Goal: Task Accomplishment & Management: Complete application form

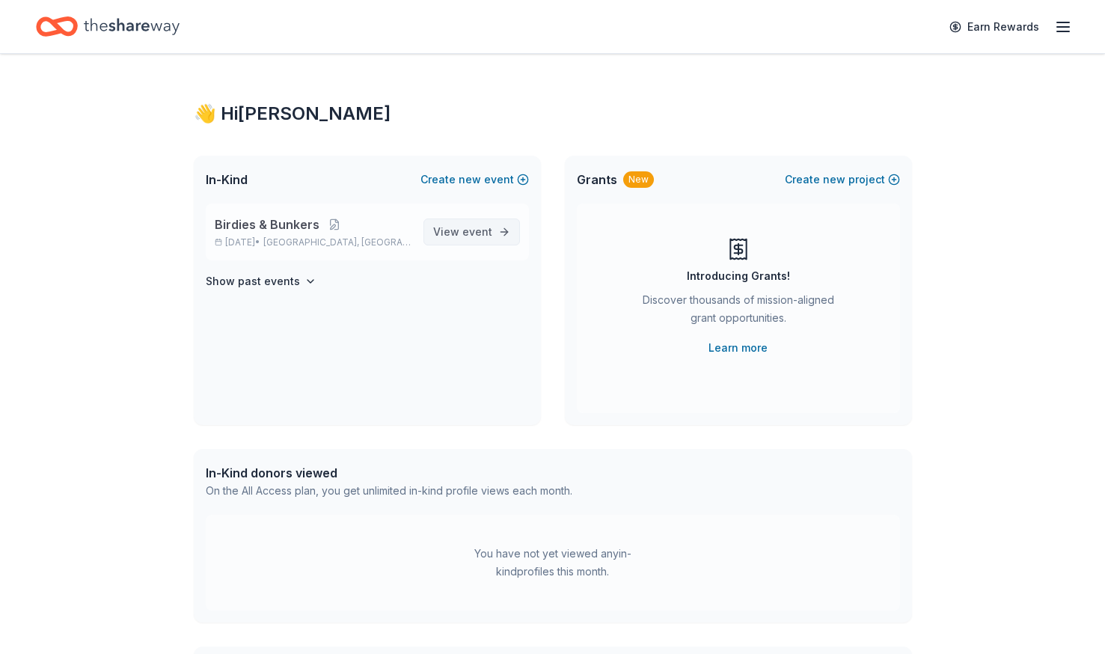
click at [468, 231] on span "event" at bounding box center [477, 231] width 30 height 13
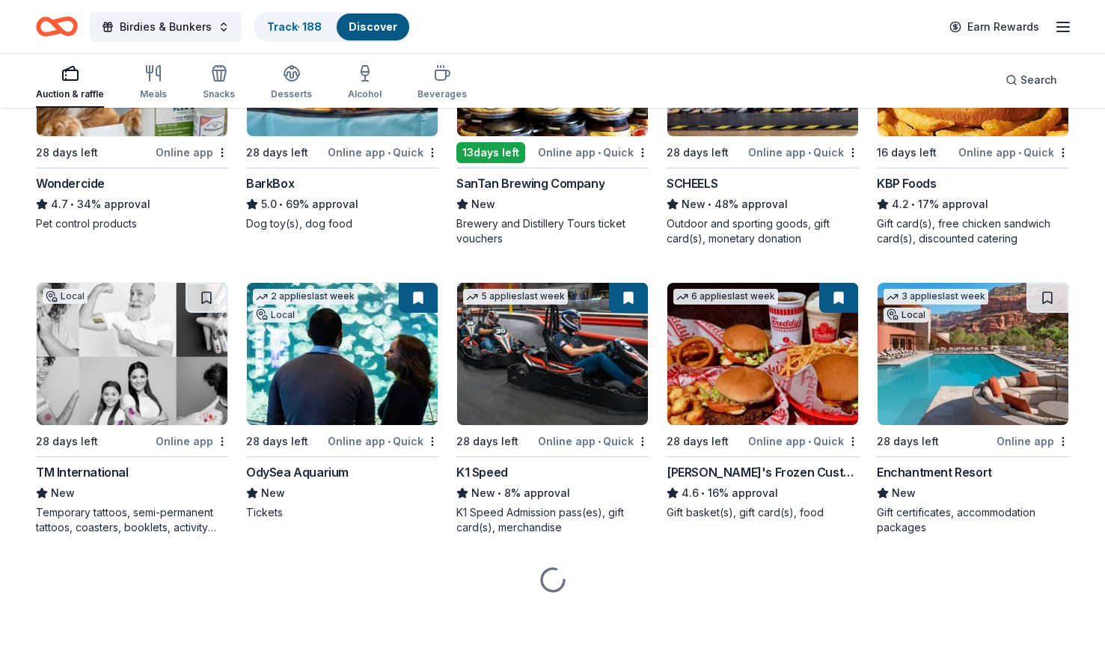
scroll to position [860, 0]
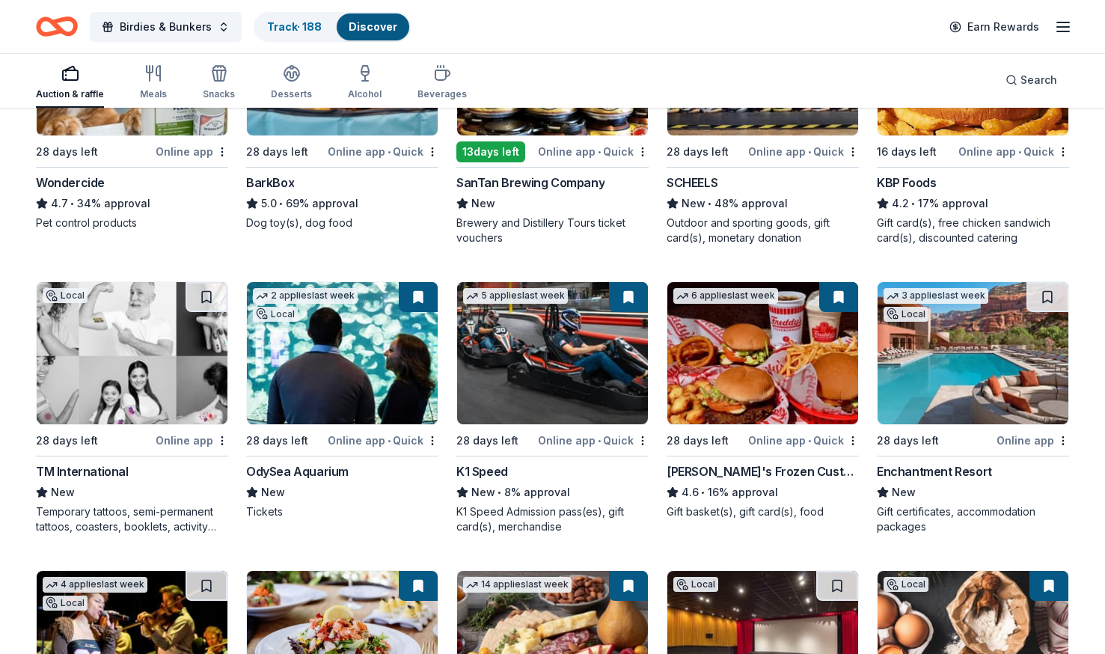
click at [957, 379] on img at bounding box center [973, 353] width 191 height 142
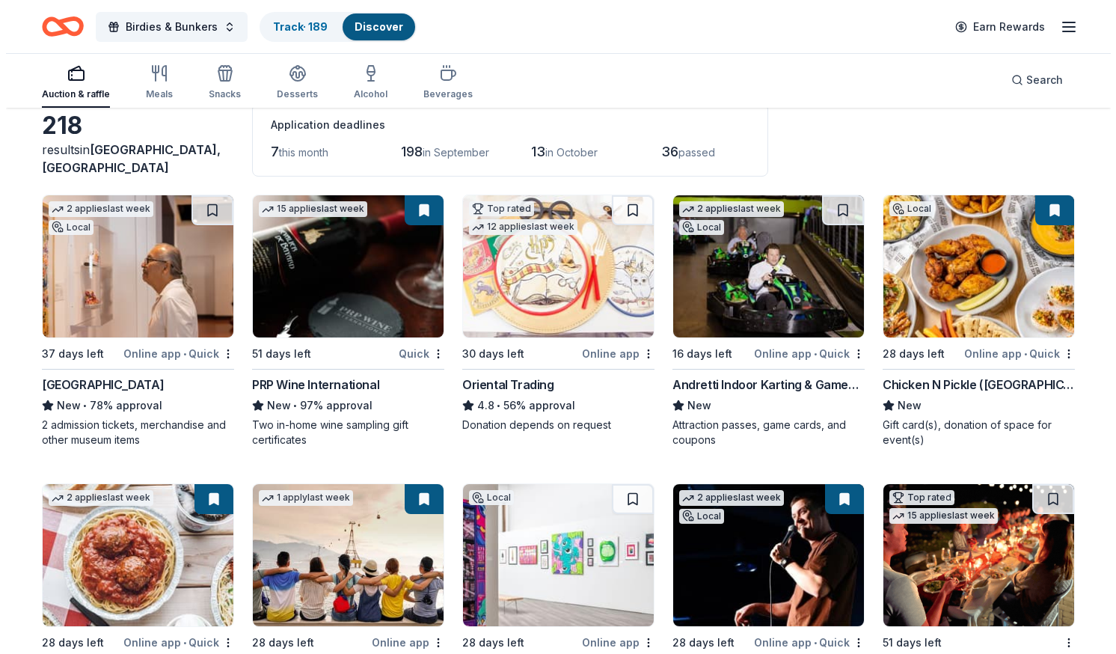
scroll to position [0, 0]
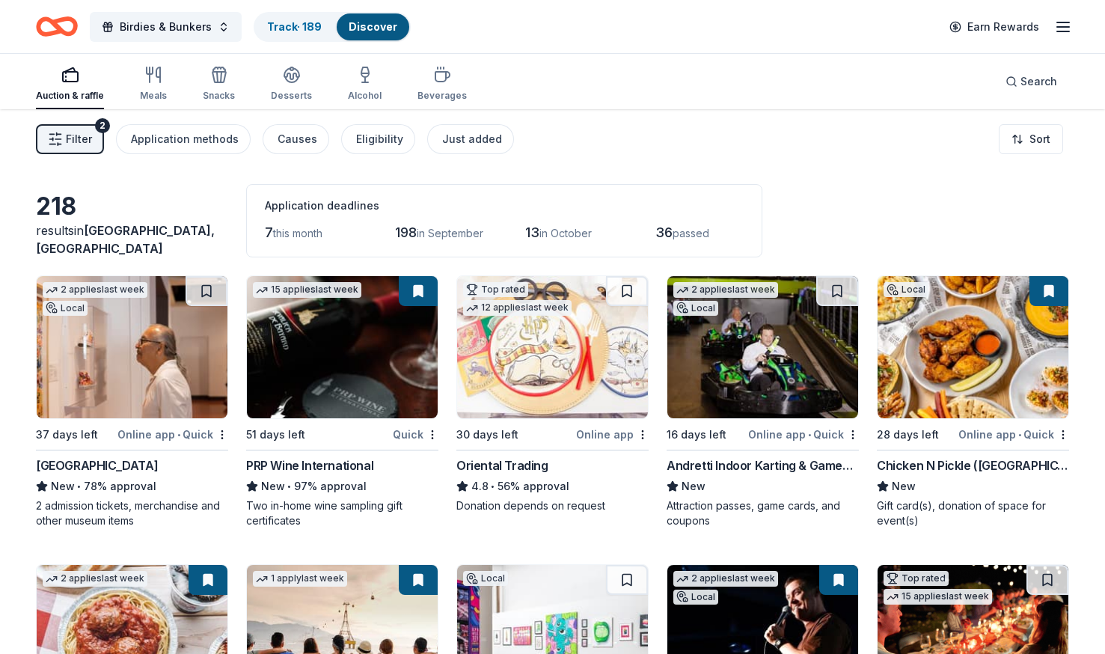
click at [89, 129] on button "Filter 2" at bounding box center [70, 139] width 68 height 30
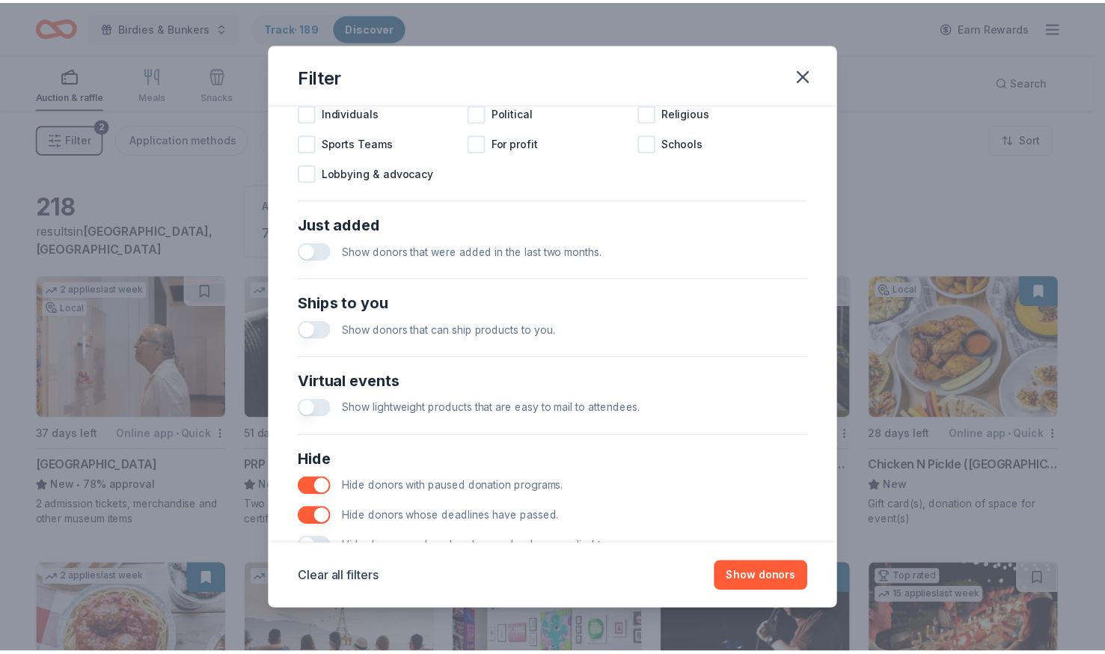
scroll to position [545, 0]
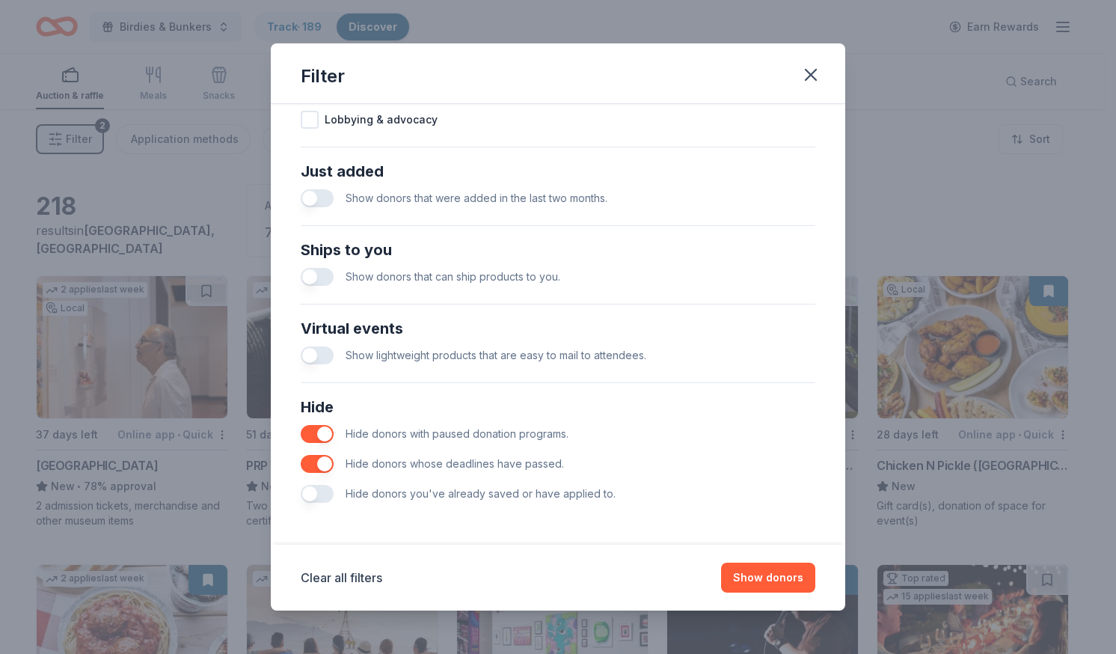
click at [316, 498] on button "button" at bounding box center [317, 494] width 33 height 18
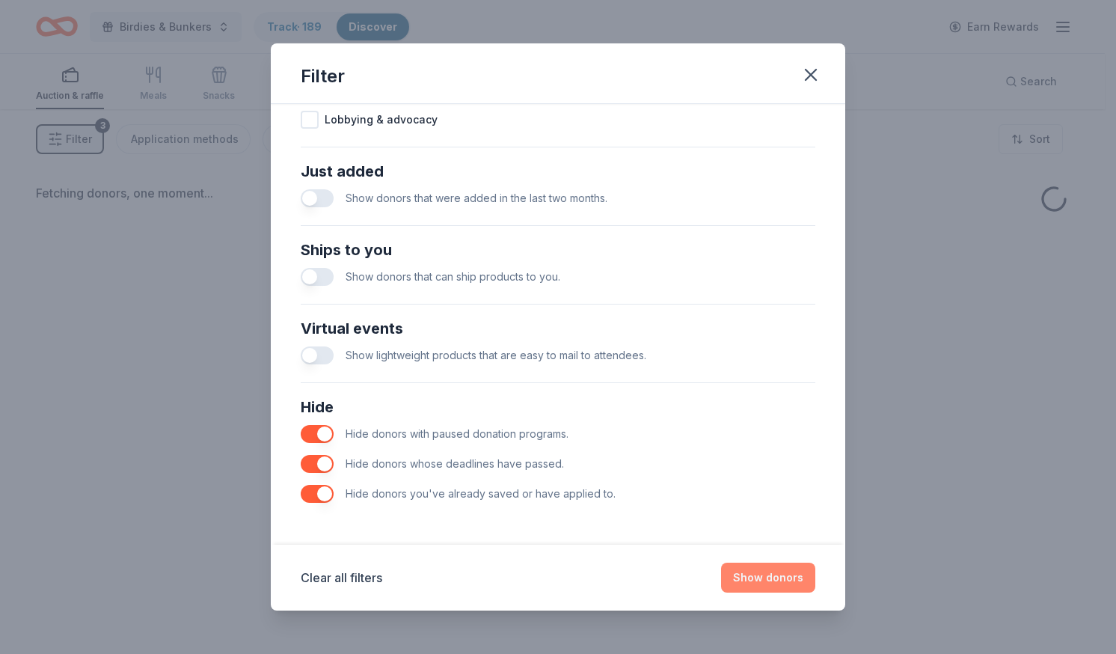
click at [782, 575] on button "Show donors" at bounding box center [768, 578] width 94 height 30
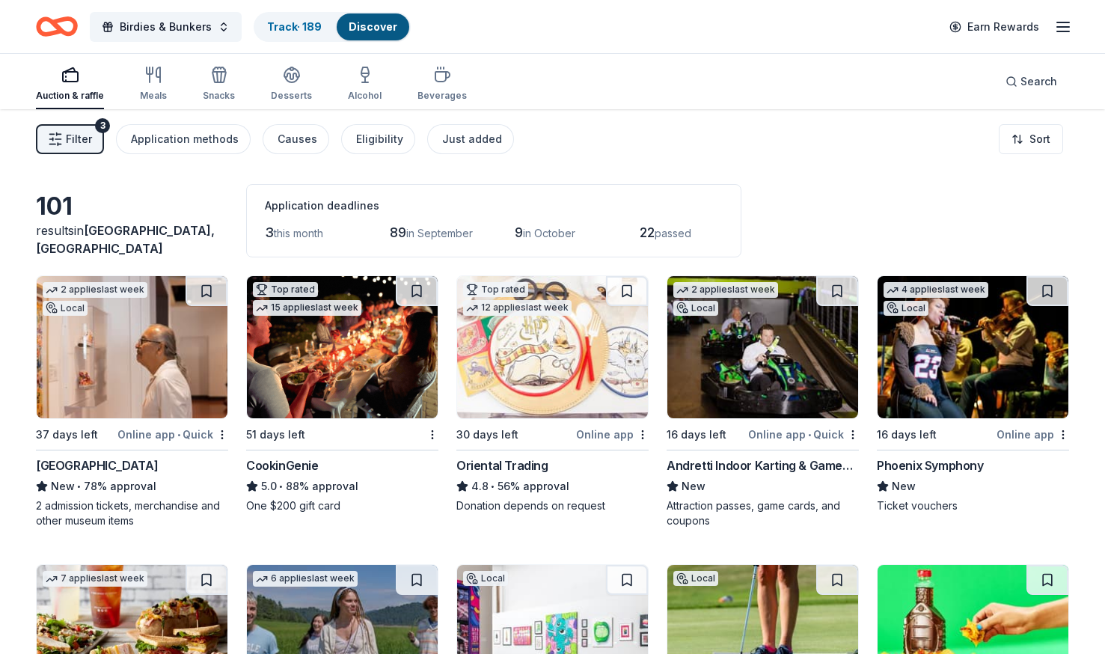
click at [334, 389] on img at bounding box center [342, 347] width 191 height 142
click at [418, 287] on button at bounding box center [418, 291] width 39 height 30
click at [419, 299] on button at bounding box center [418, 291] width 39 height 30
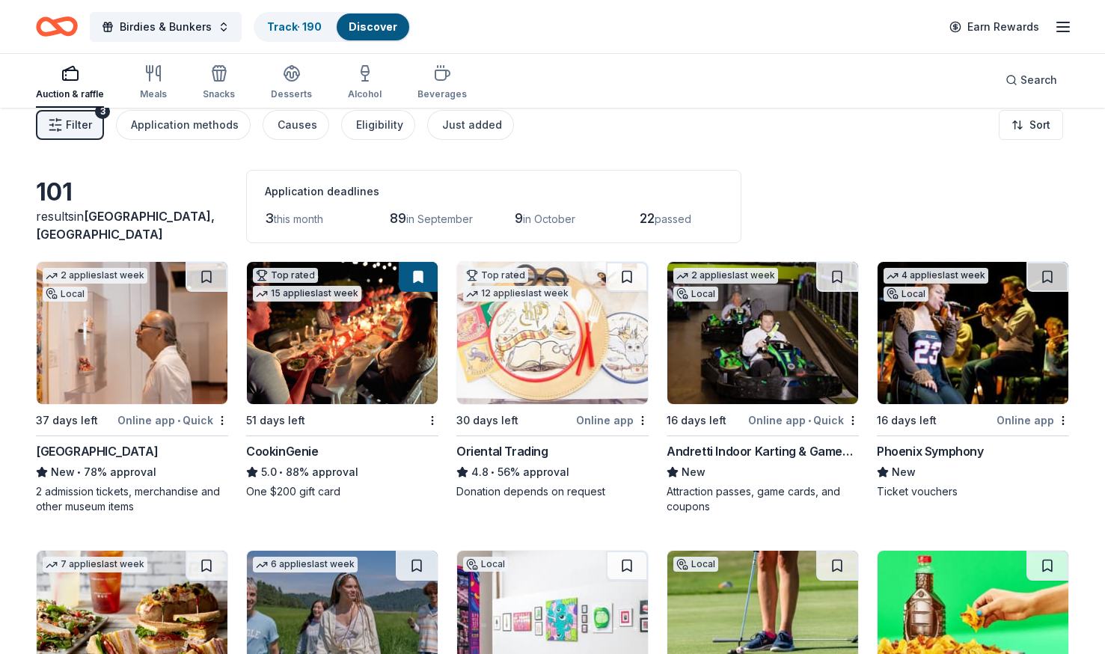
scroll to position [11, 0]
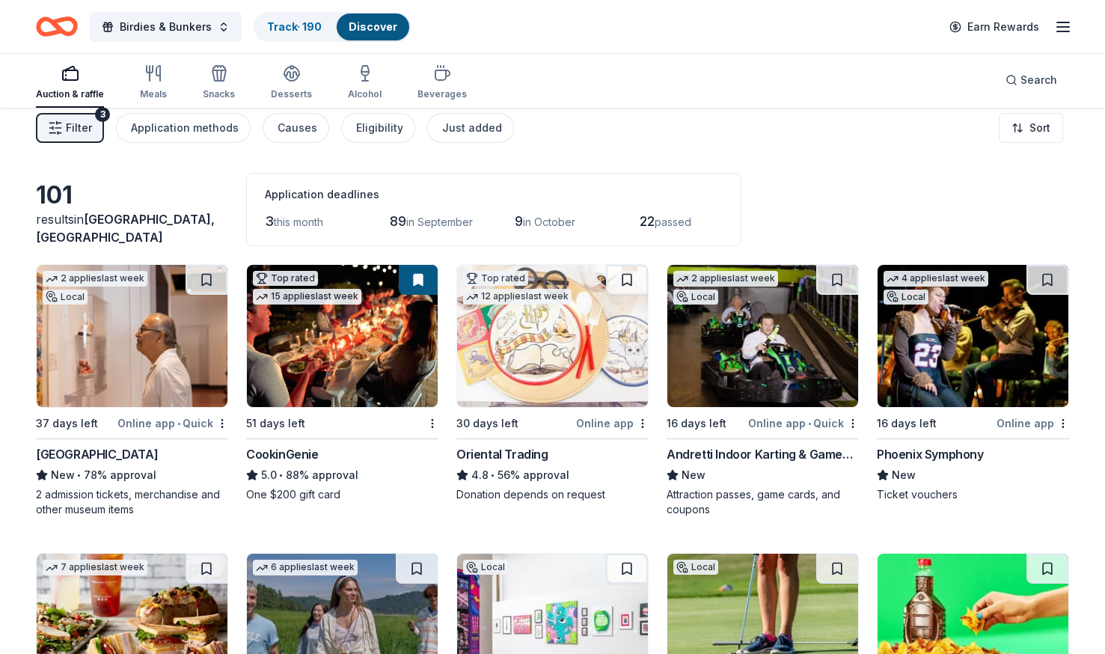
click at [415, 286] on button at bounding box center [418, 280] width 39 height 30
click at [432, 422] on html "Birdies & Bunkers Track · 190 Discover Earn Rewards Auction & raffle Meals Snac…" at bounding box center [552, 316] width 1105 height 654
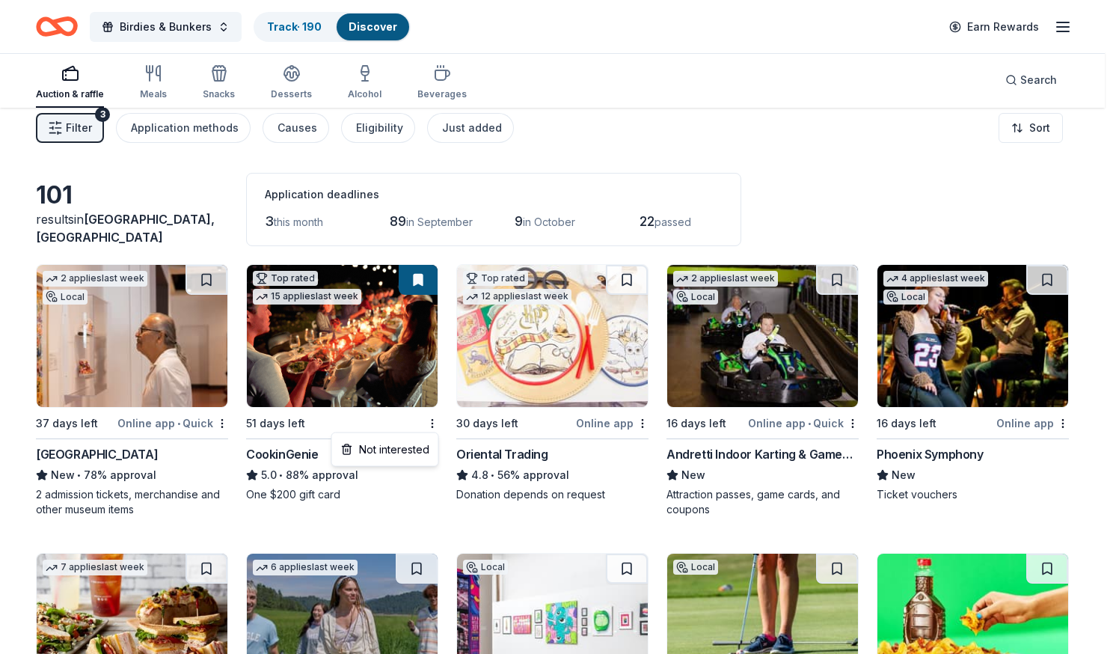
click at [421, 276] on html "Birdies & Bunkers Track · 190 Discover Earn Rewards Auction & raffle Meals Snac…" at bounding box center [558, 316] width 1116 height 654
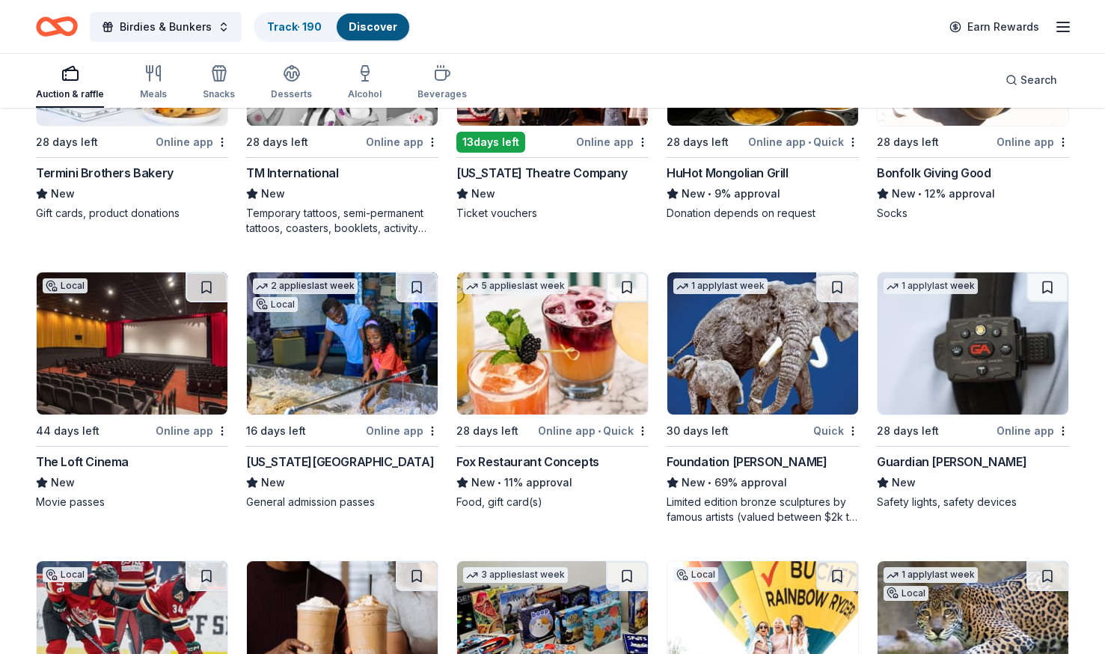
scroll to position [855, 0]
click at [105, 355] on img at bounding box center [132, 343] width 191 height 142
click at [619, 355] on img at bounding box center [552, 343] width 191 height 142
click at [628, 285] on button at bounding box center [627, 287] width 42 height 30
click at [628, 281] on button at bounding box center [628, 287] width 39 height 30
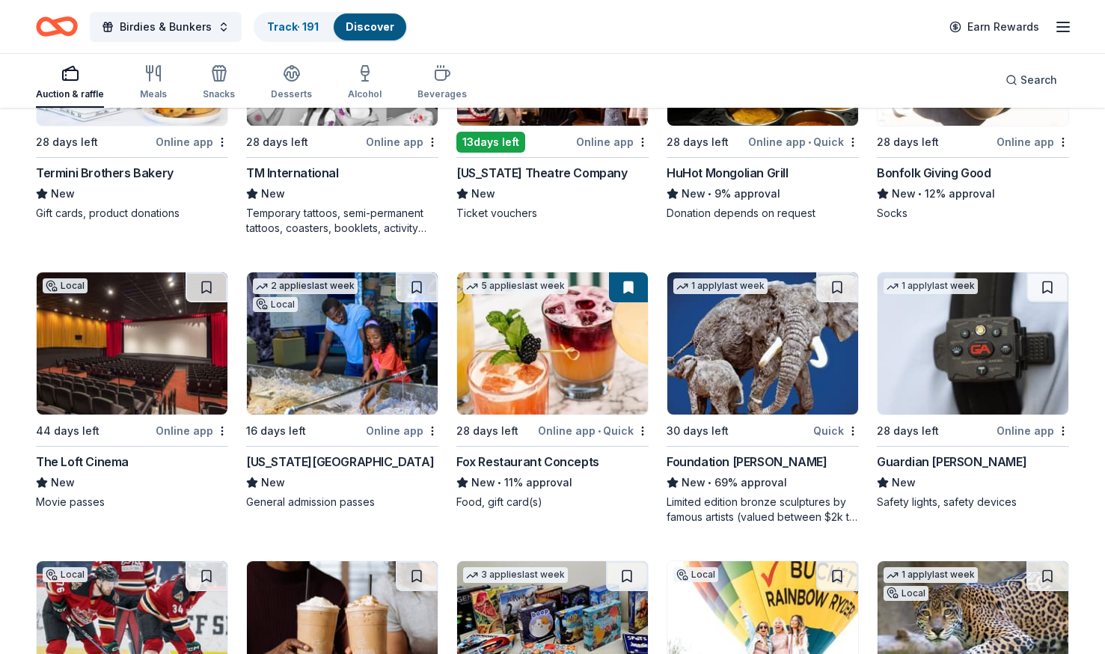
click at [628, 285] on button at bounding box center [628, 287] width 39 height 30
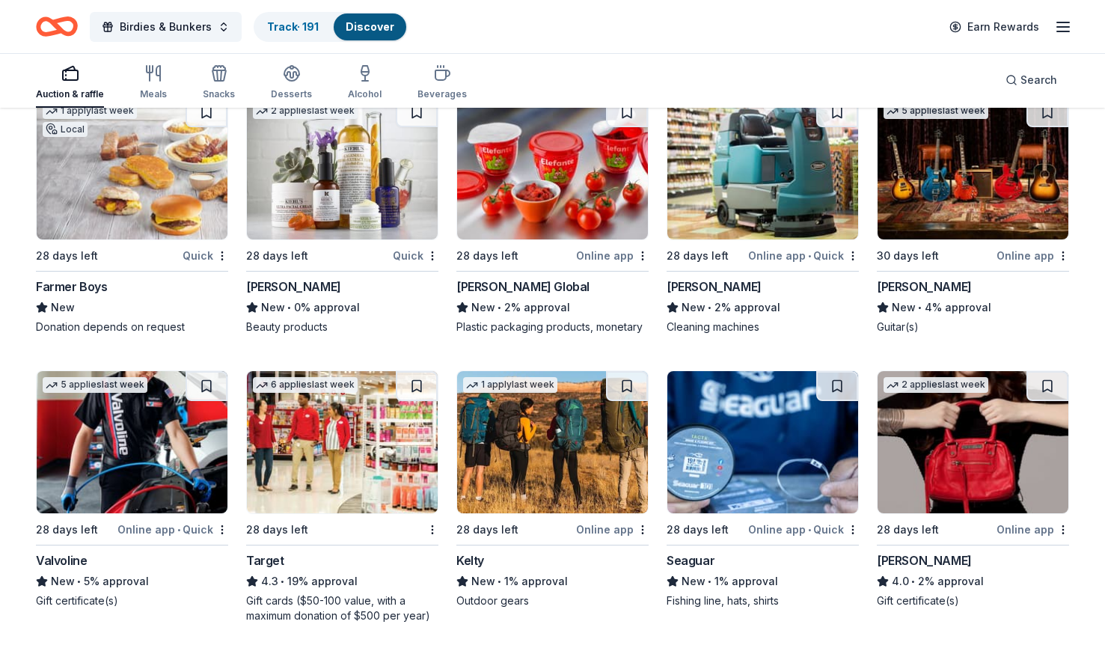
scroll to position [3718, 0]
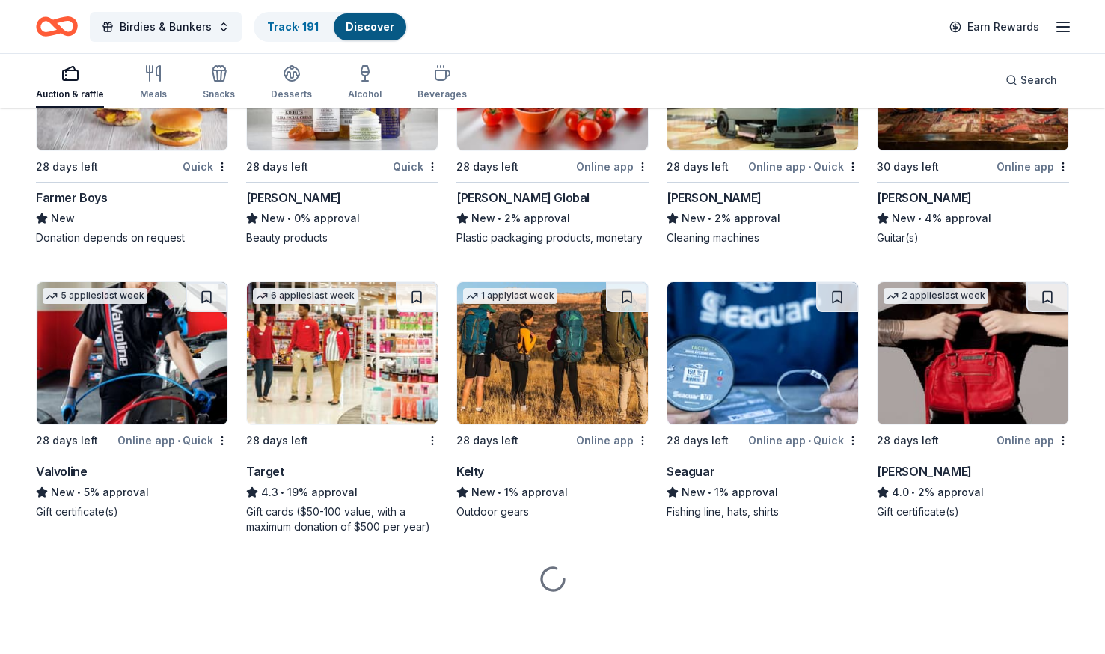
click at [394, 356] on img at bounding box center [342, 353] width 191 height 142
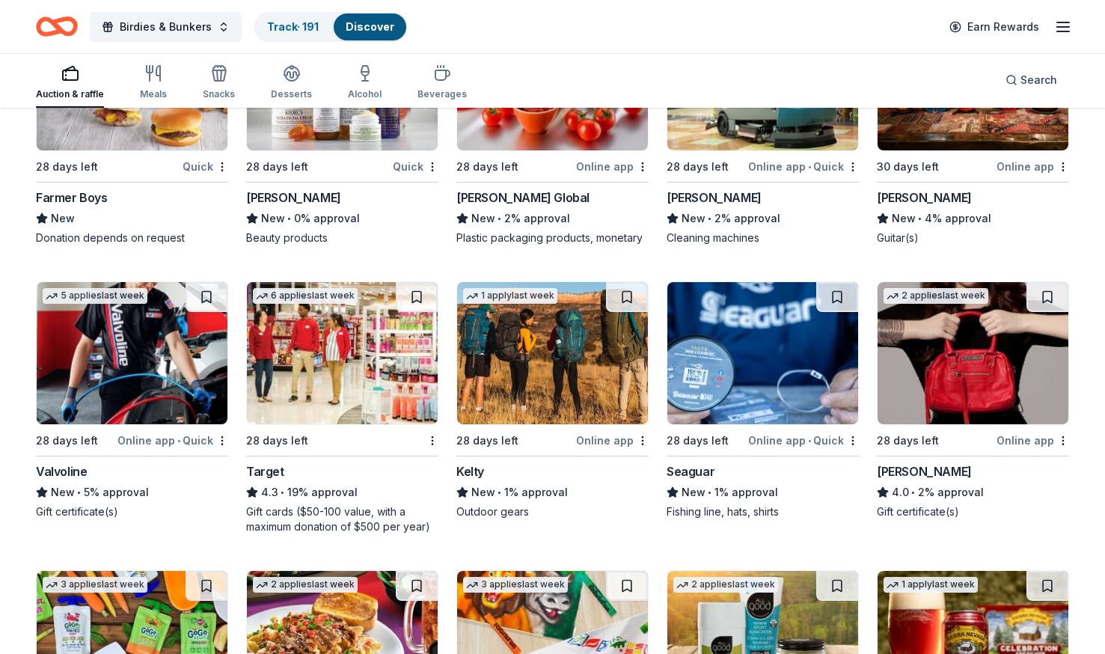
click at [512, 353] on img at bounding box center [552, 353] width 191 height 142
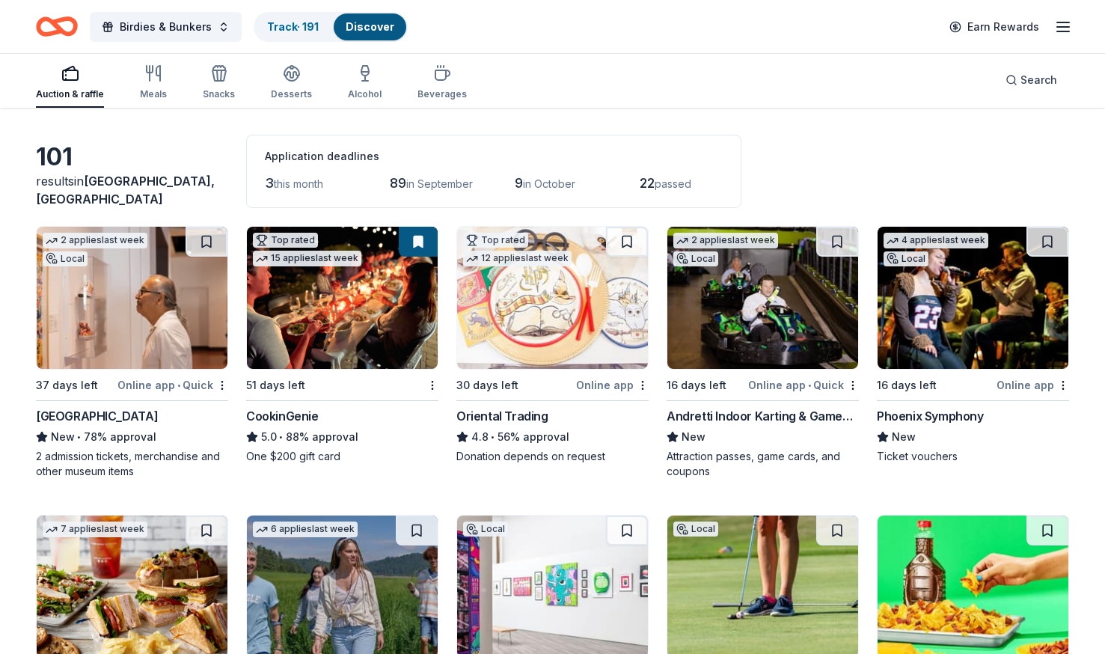
scroll to position [0, 0]
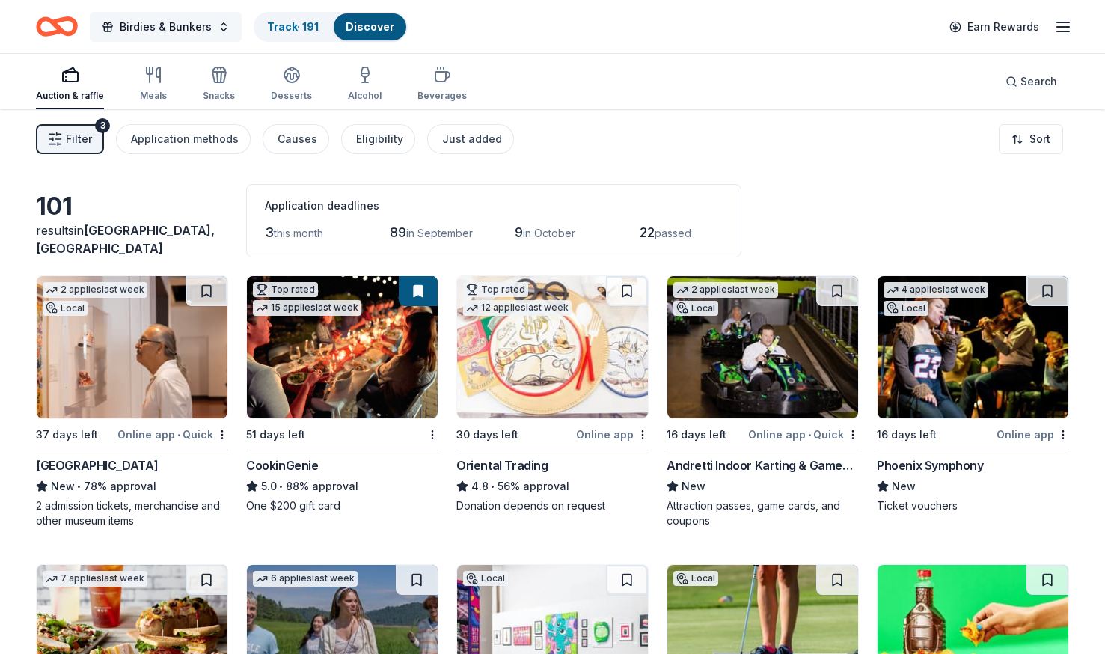
click at [186, 14] on button "Birdies & Bunkers" at bounding box center [166, 27] width 152 height 30
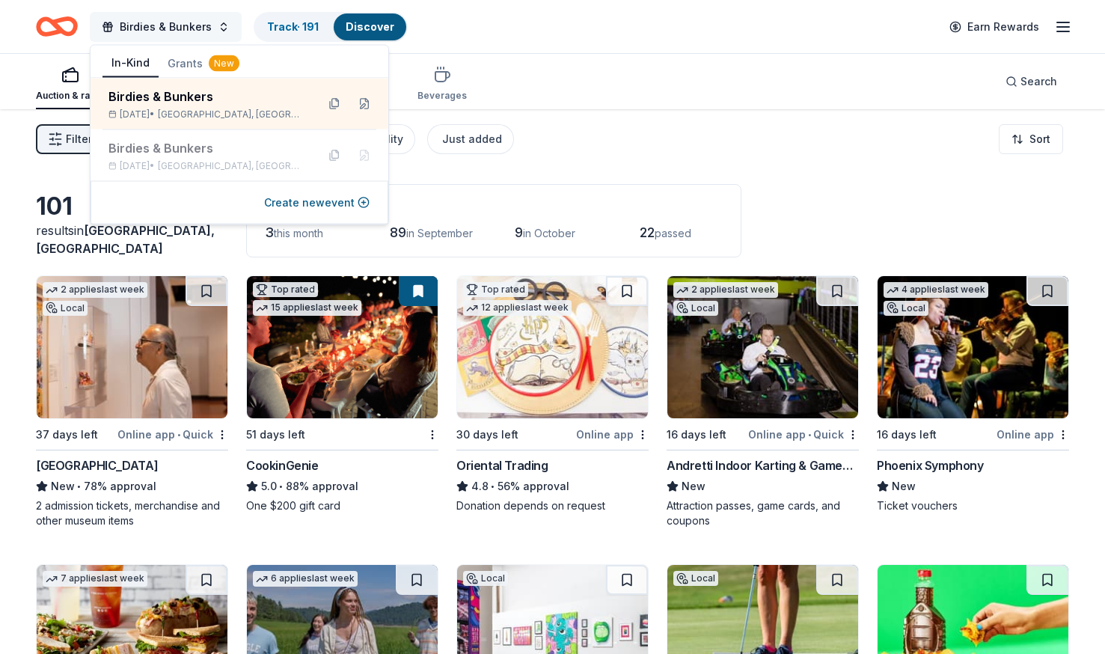
click at [186, 14] on button "Birdies & Bunkers" at bounding box center [166, 27] width 152 height 30
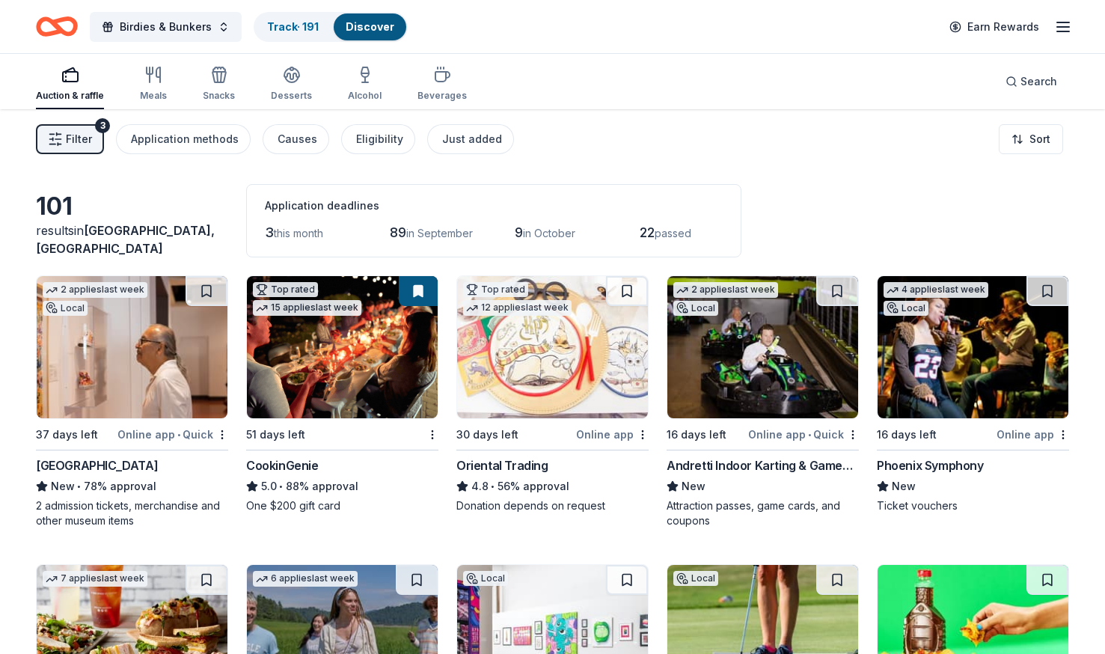
click at [932, 376] on img at bounding box center [973, 347] width 191 height 142
click at [1063, 31] on line "button" at bounding box center [1063, 31] width 12 height 0
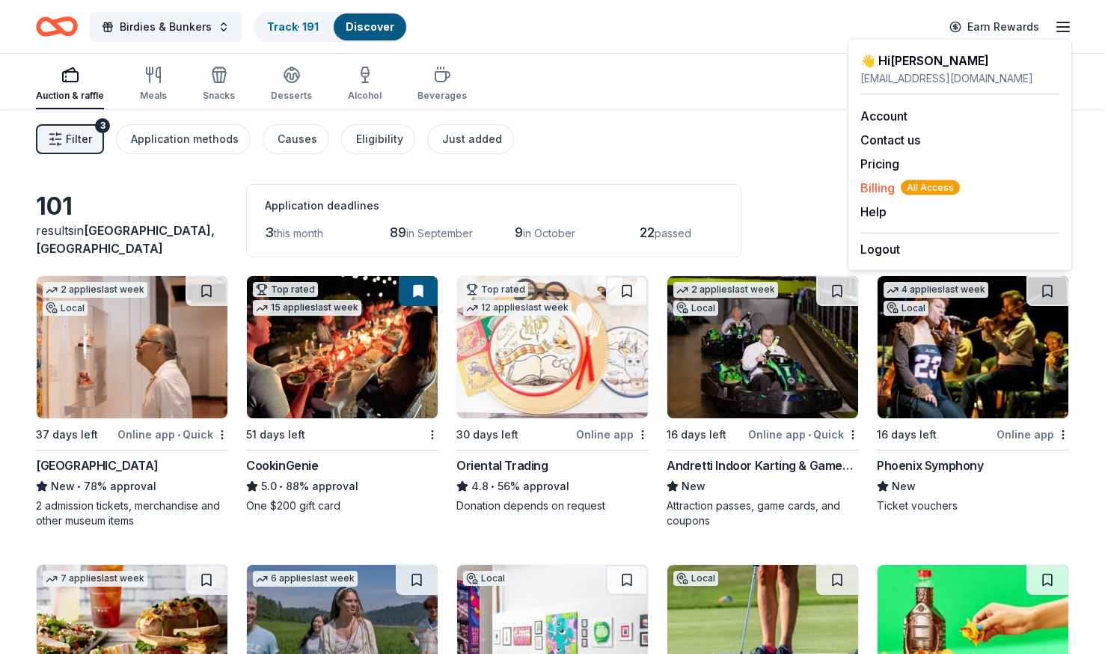
click at [886, 186] on span "Billing All Access" at bounding box center [910, 188] width 100 height 18
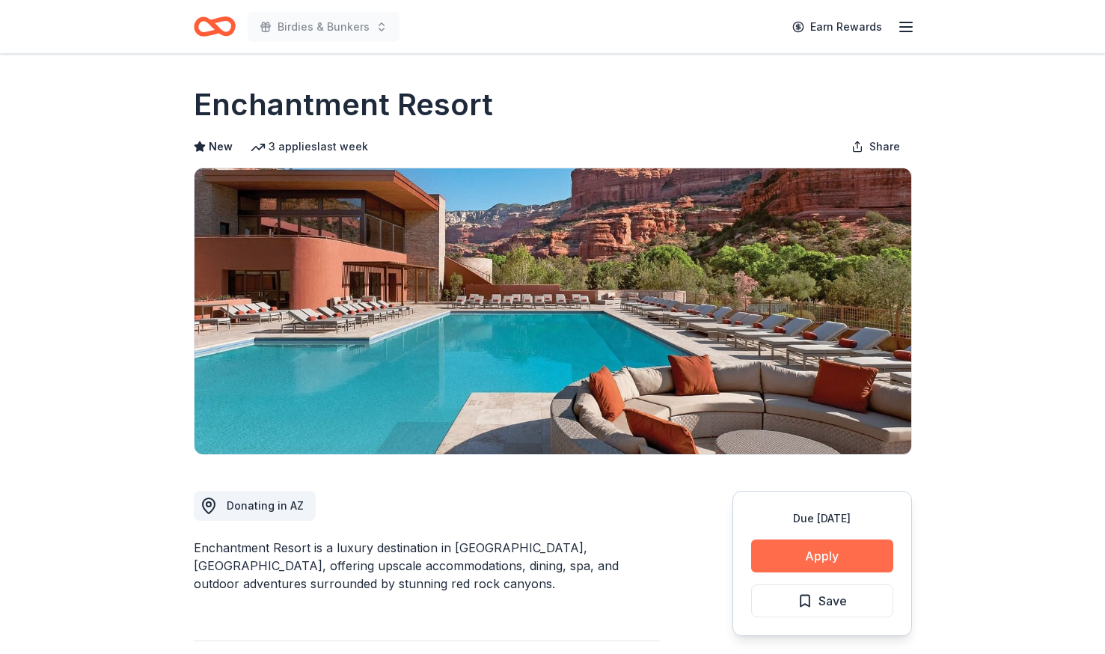
click at [805, 563] on button "Apply" at bounding box center [822, 555] width 142 height 33
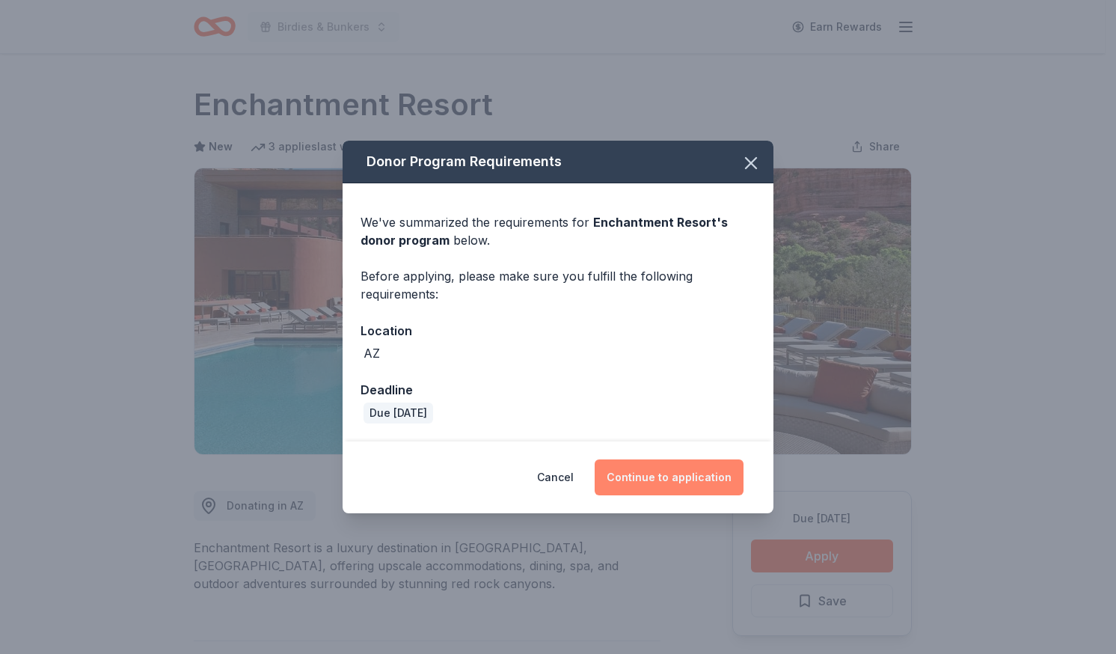
click at [709, 473] on button "Continue to application" at bounding box center [669, 477] width 149 height 36
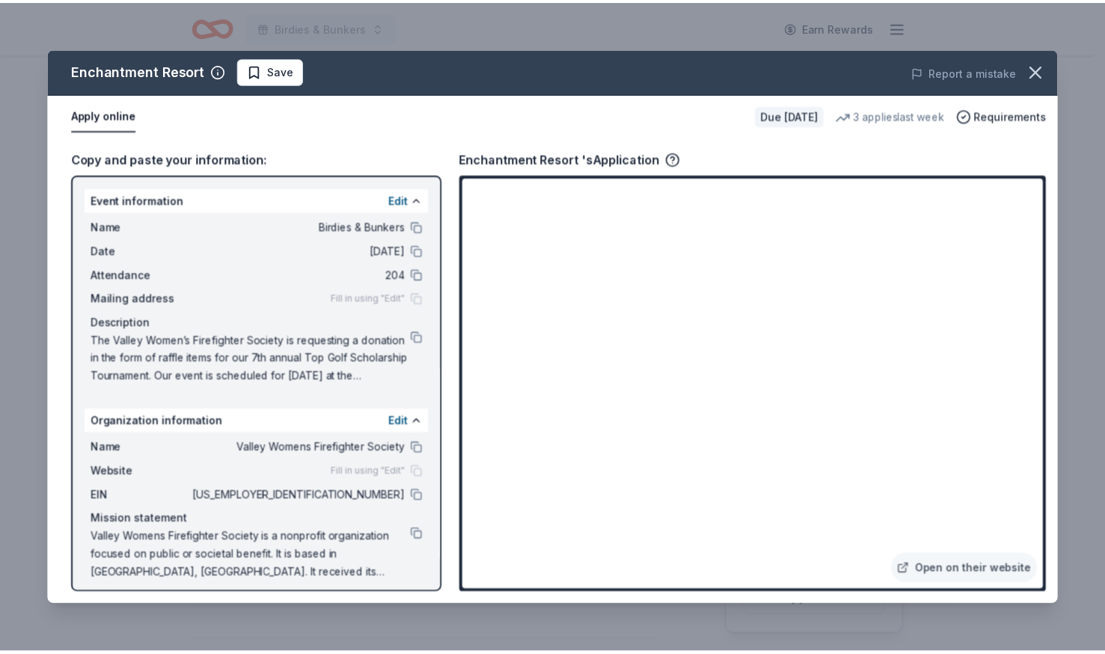
scroll to position [8, 0]
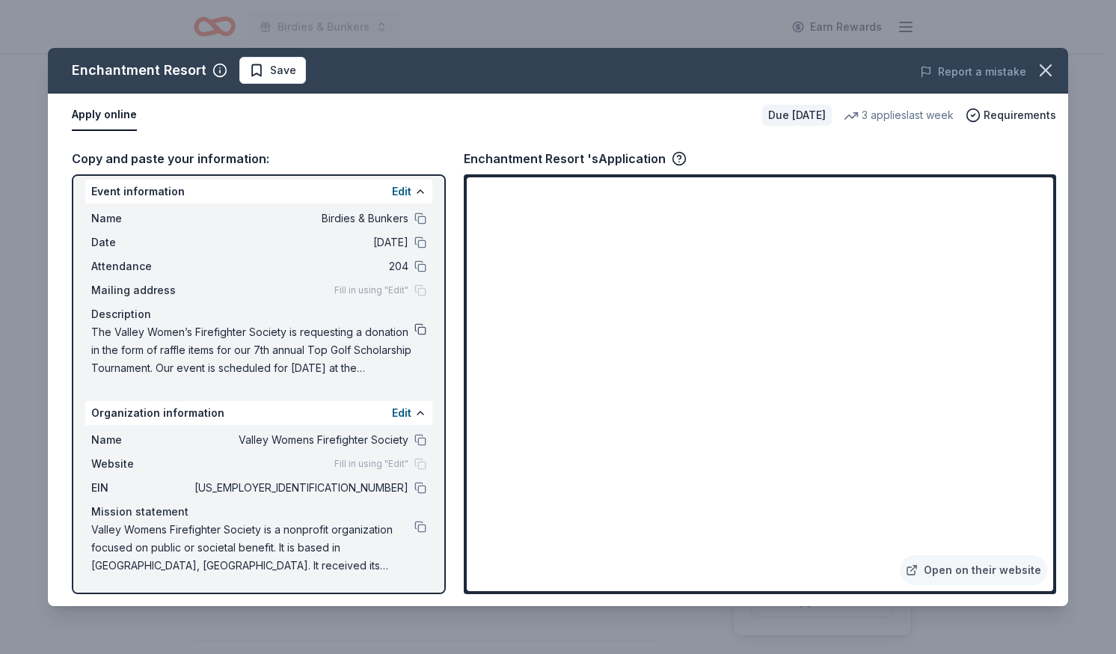
click at [414, 331] on button at bounding box center [420, 329] width 12 height 12
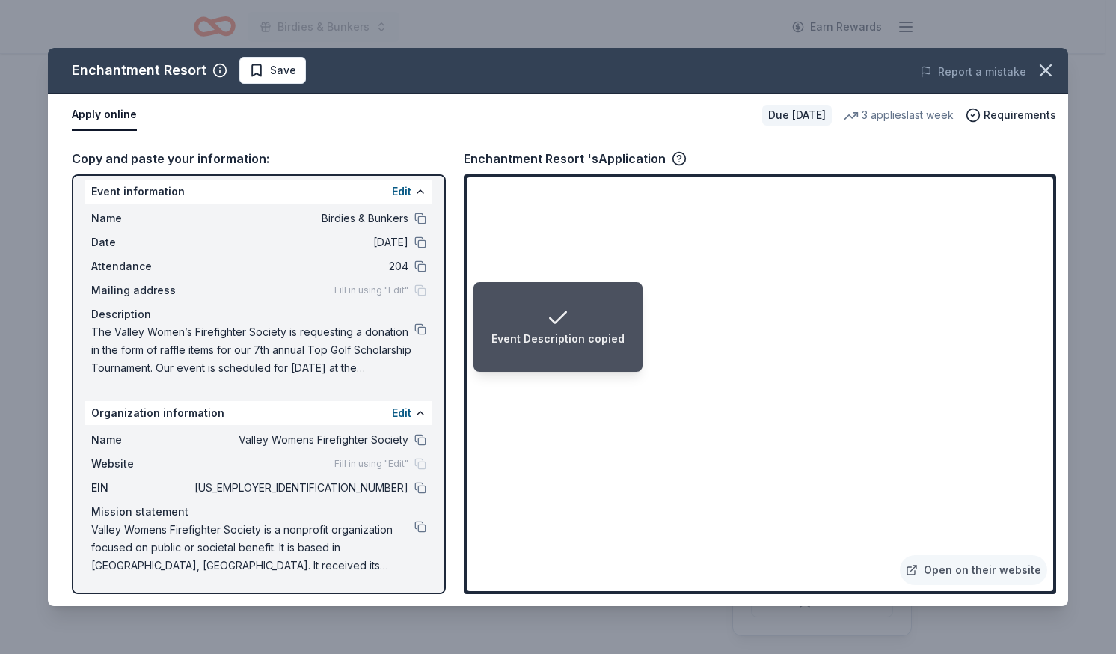
click at [466, 465] on div "Open on their website" at bounding box center [760, 384] width 593 height 420
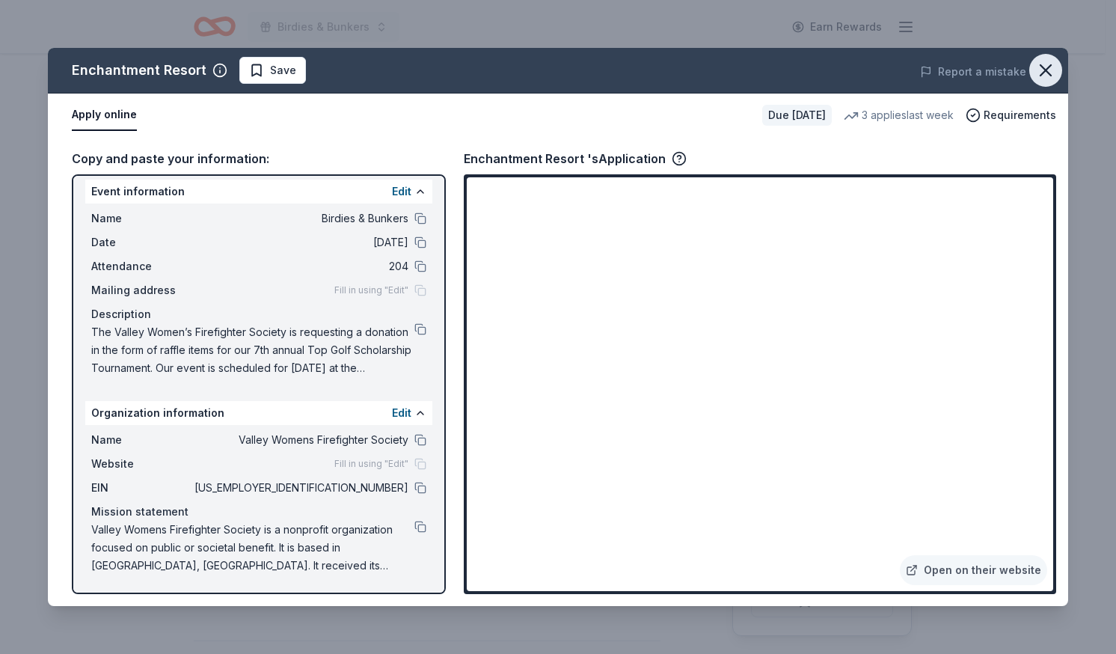
click at [1049, 73] on icon "button" at bounding box center [1046, 70] width 10 height 10
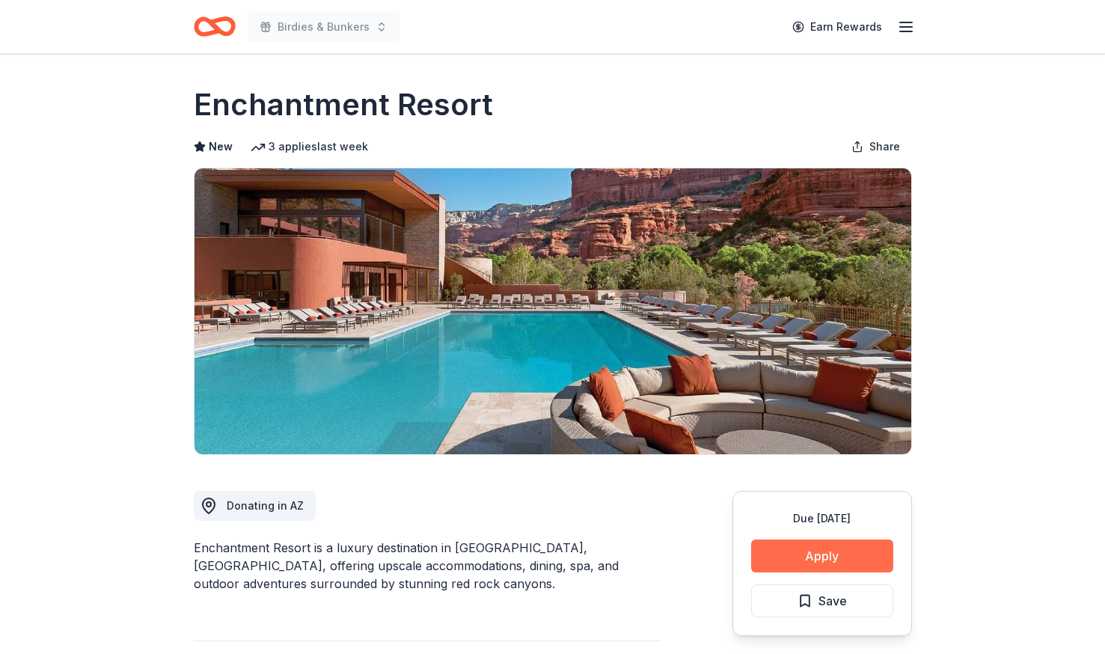
click at [884, 553] on button "Apply" at bounding box center [822, 555] width 142 height 33
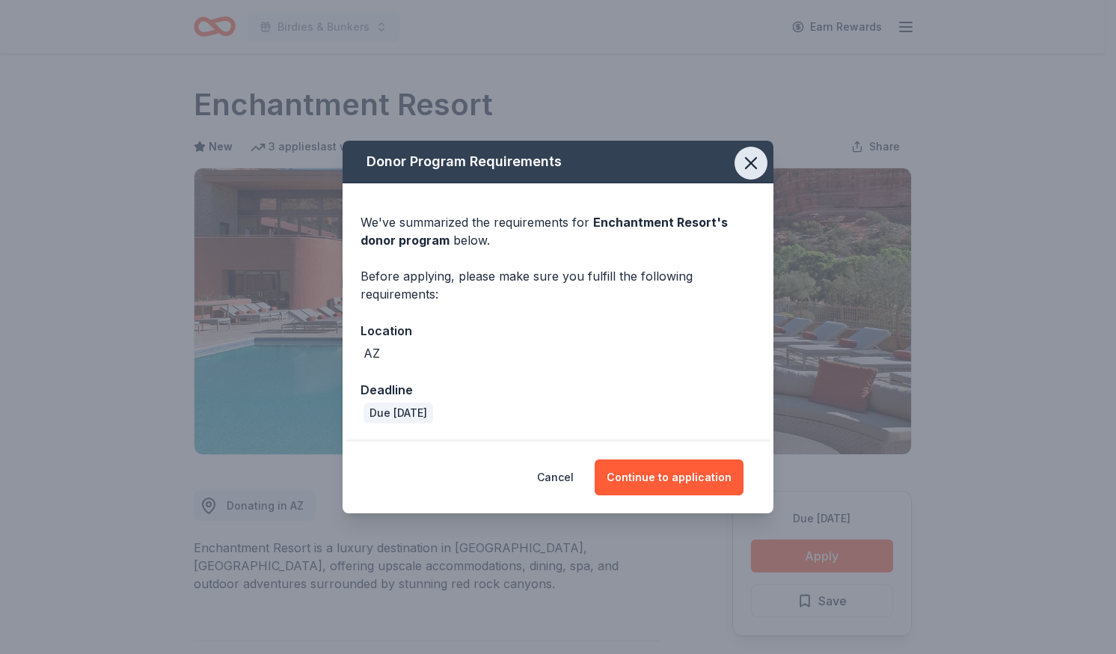
click at [757, 167] on icon "button" at bounding box center [751, 163] width 21 height 21
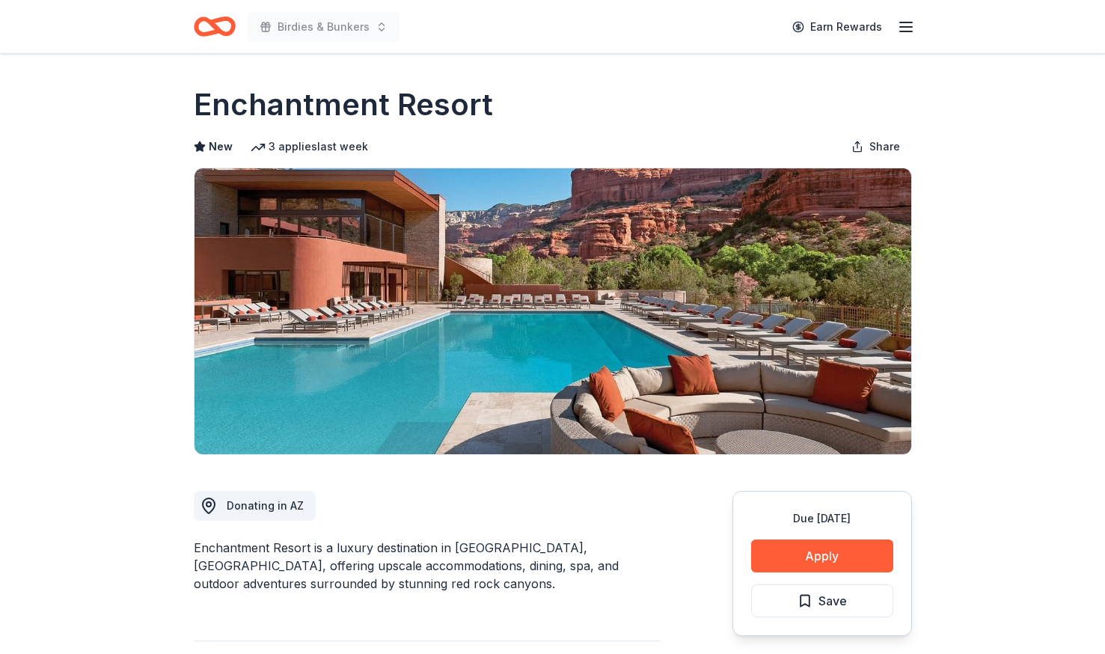
click at [820, 577] on div "Due in 28 days Apply Save" at bounding box center [822, 563] width 180 height 145
click at [813, 566] on button "Apply" at bounding box center [822, 555] width 142 height 33
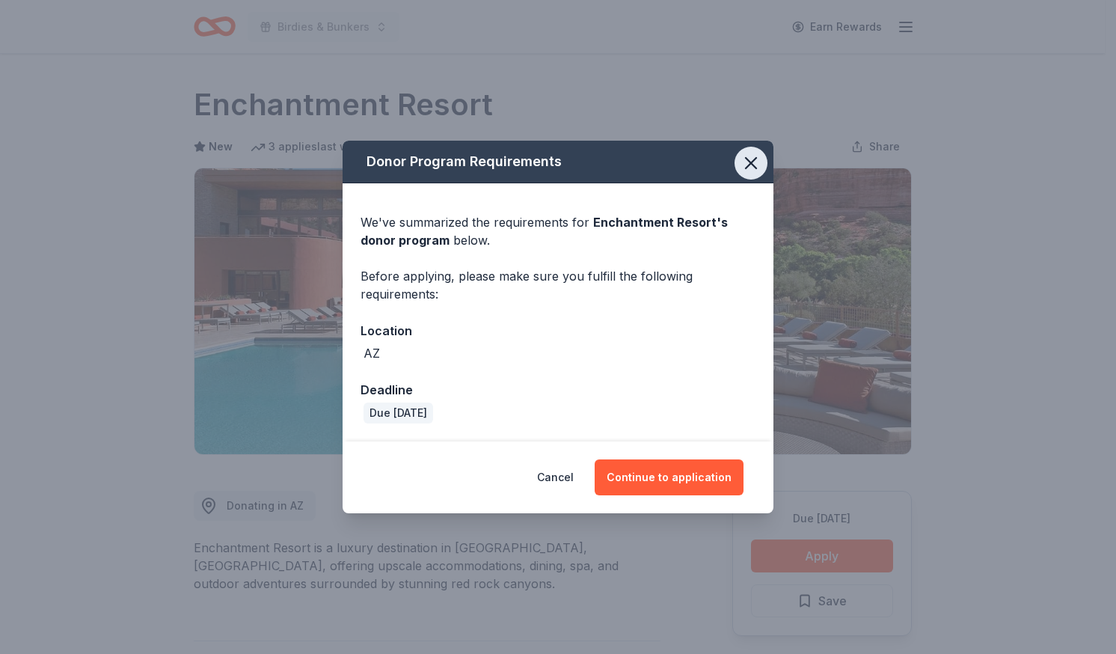
click at [753, 164] on icon "button" at bounding box center [751, 163] width 21 height 21
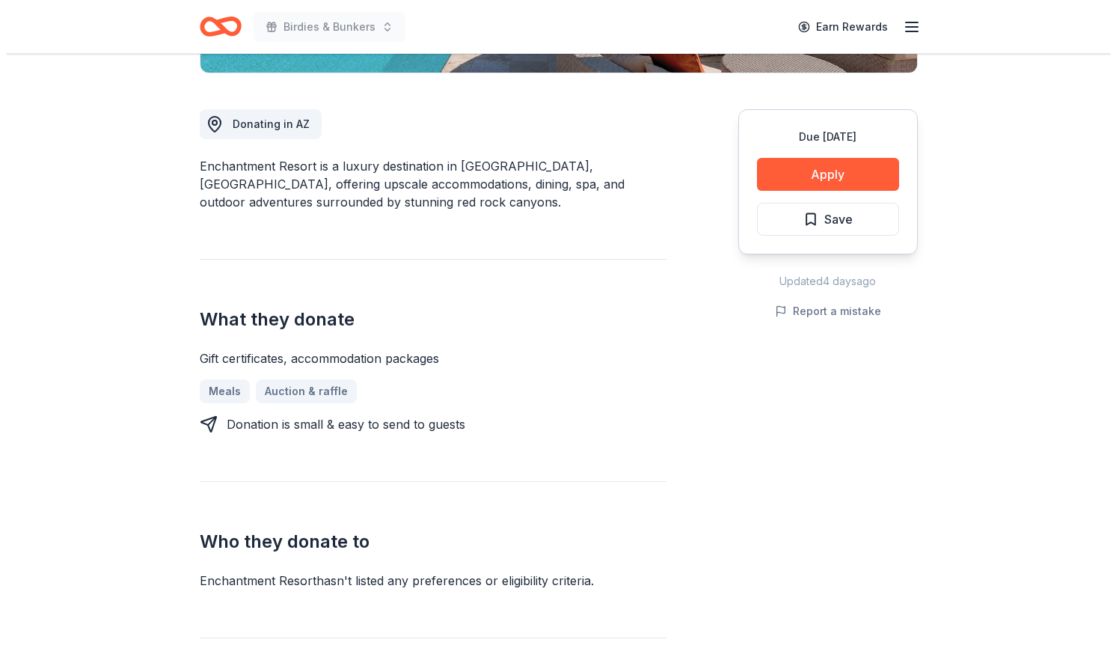
scroll to position [381, 0]
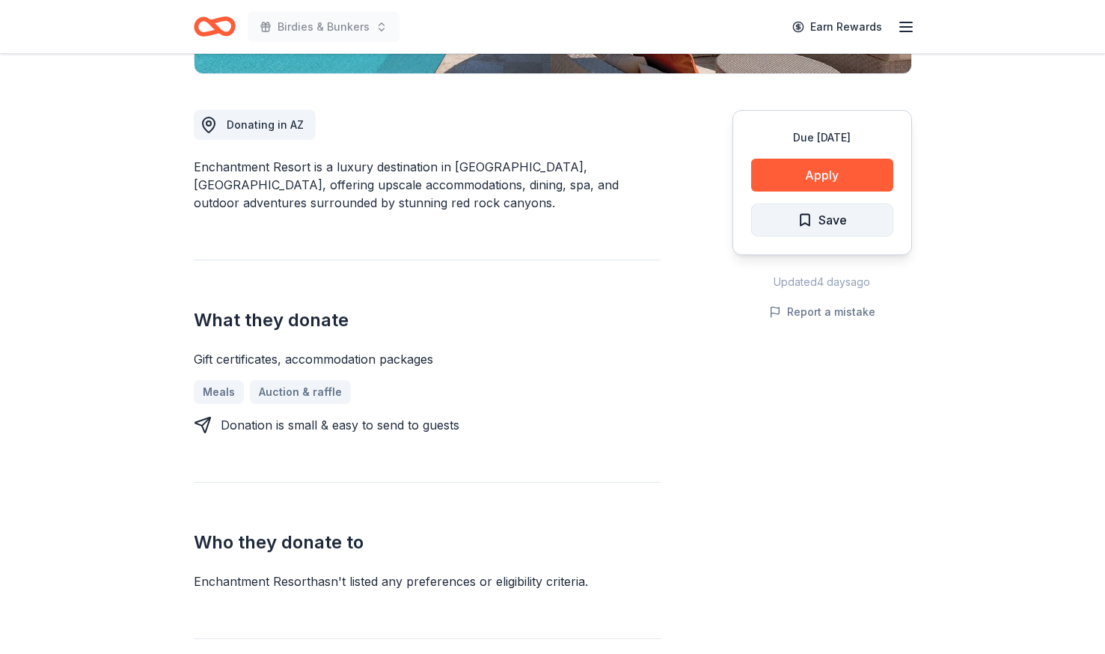
click at [827, 212] on span "Save" at bounding box center [832, 219] width 28 height 19
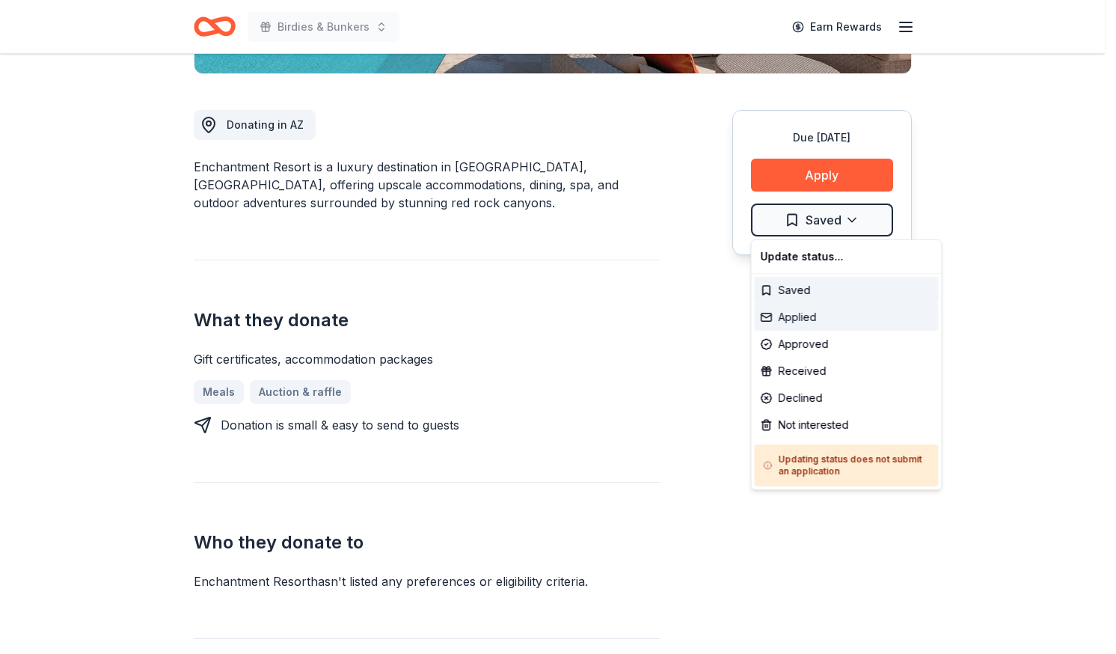
click at [824, 324] on div "Applied" at bounding box center [847, 317] width 184 height 27
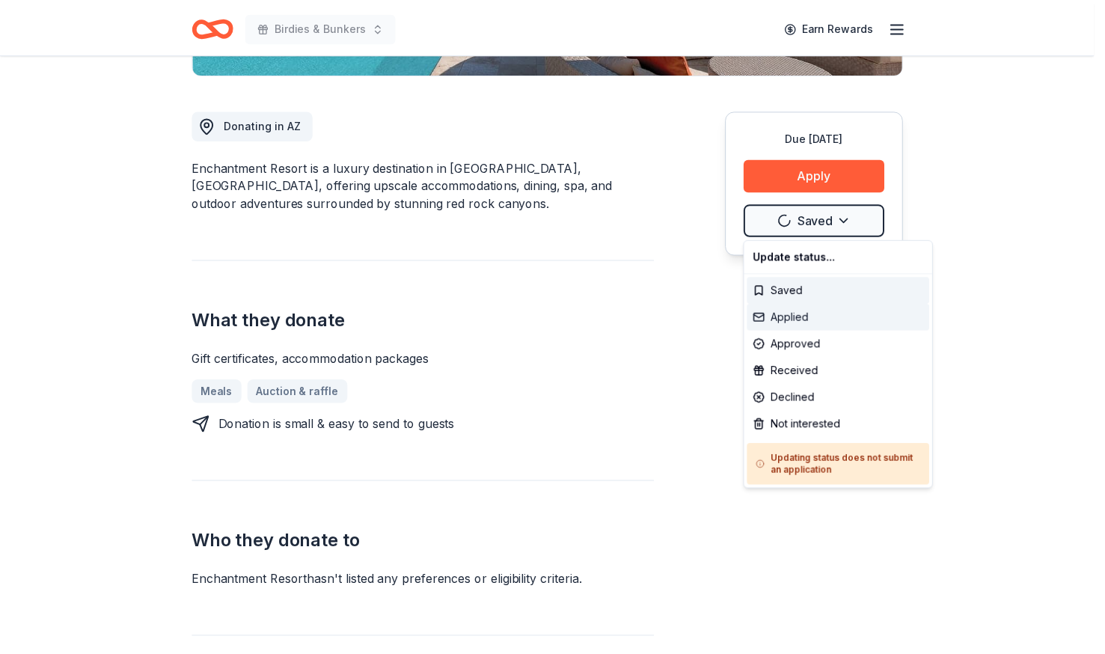
scroll to position [0, 0]
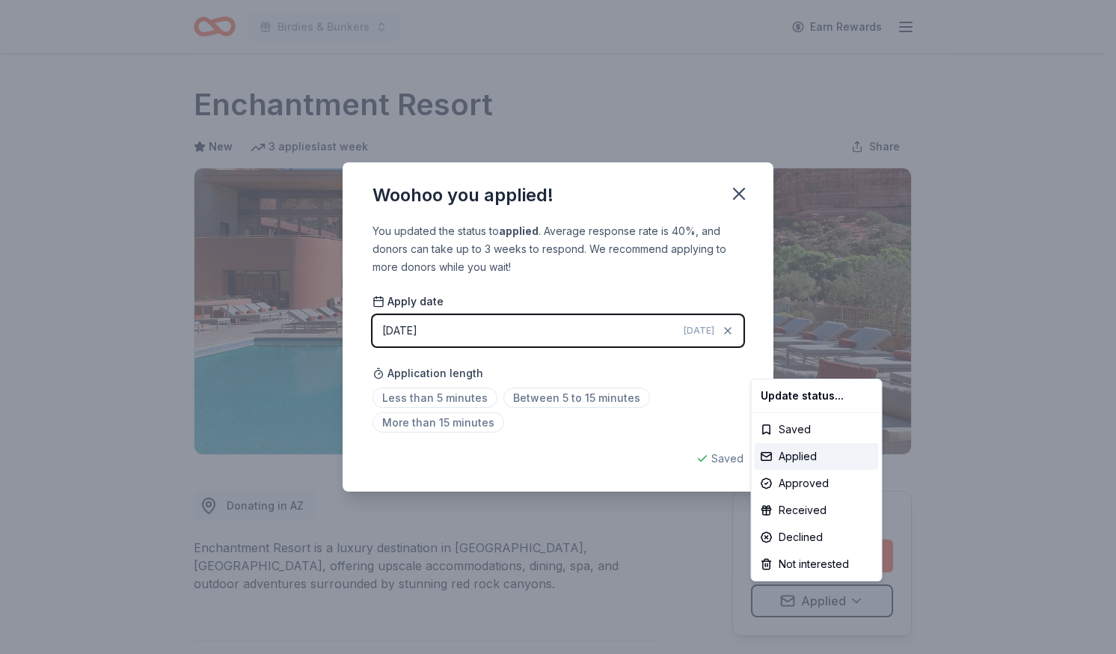
click at [727, 197] on html "Birdies & Bunkers Earn Rewards Due in 28 days Share Enchantment Resort New 3 ap…" at bounding box center [558, 327] width 1116 height 654
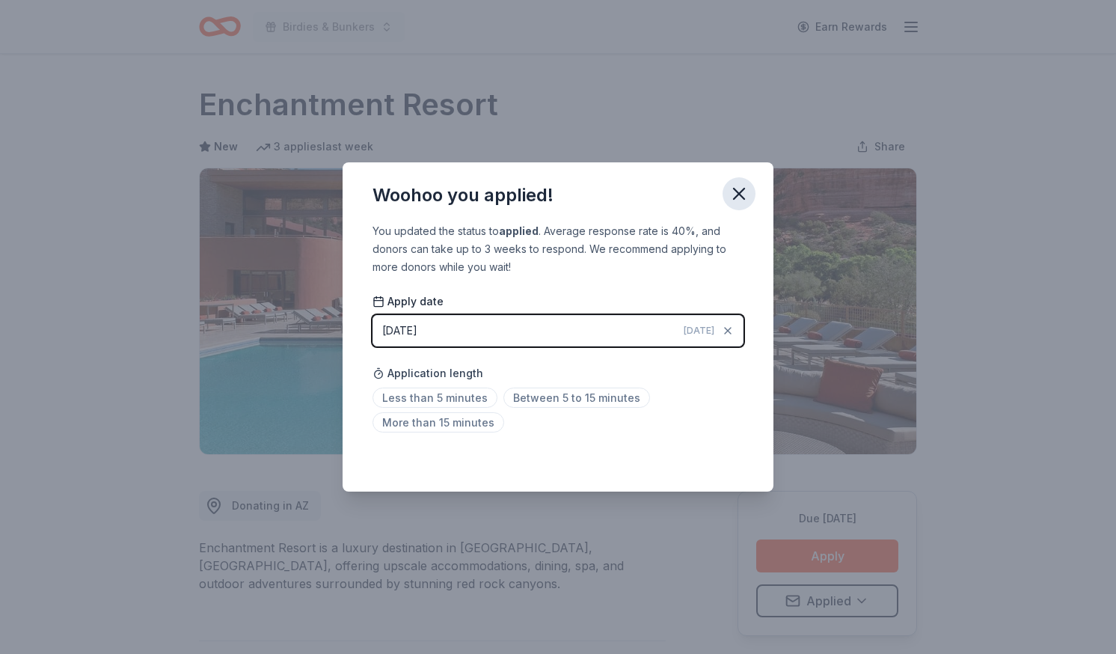
click at [738, 198] on icon "button" at bounding box center [739, 193] width 21 height 21
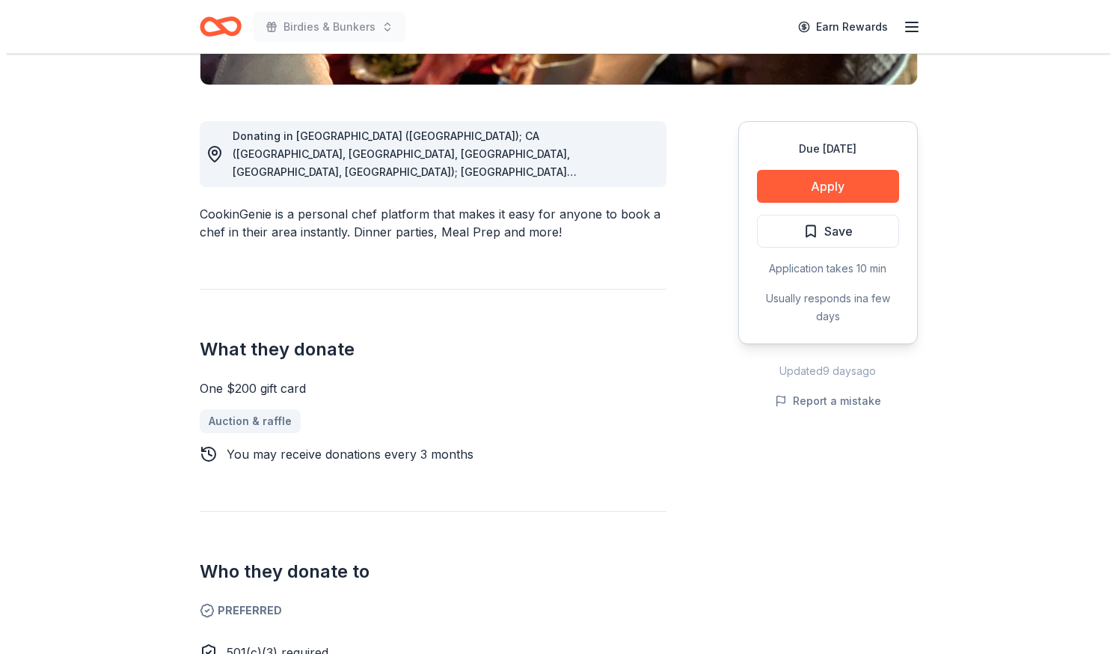
scroll to position [363, 0]
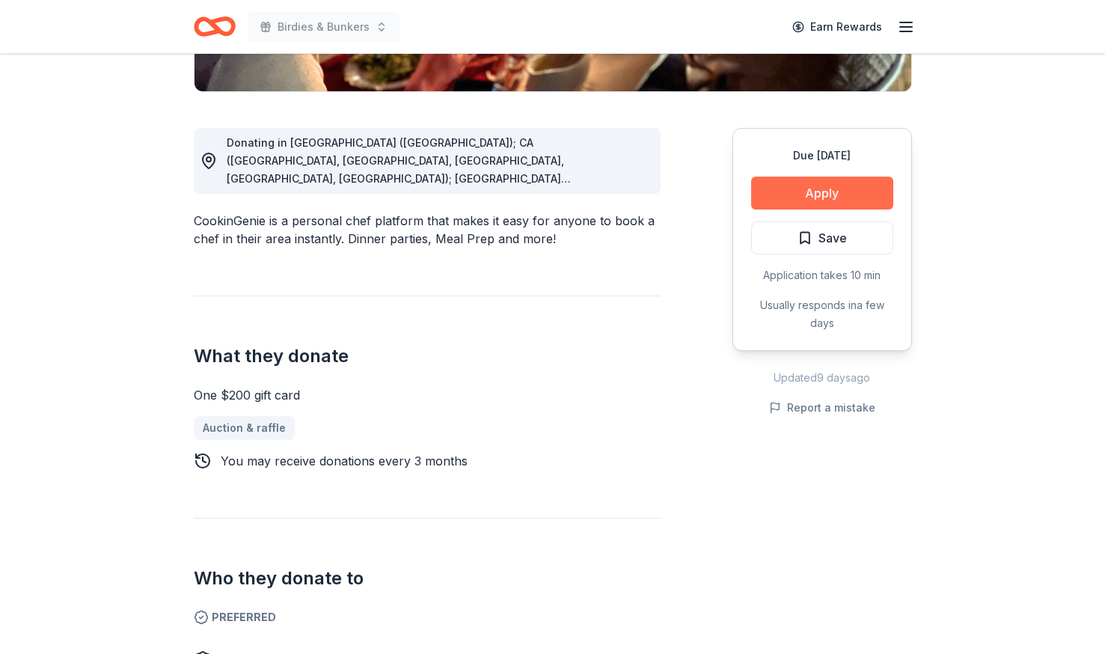
click at [844, 189] on button "Apply" at bounding box center [822, 193] width 142 height 33
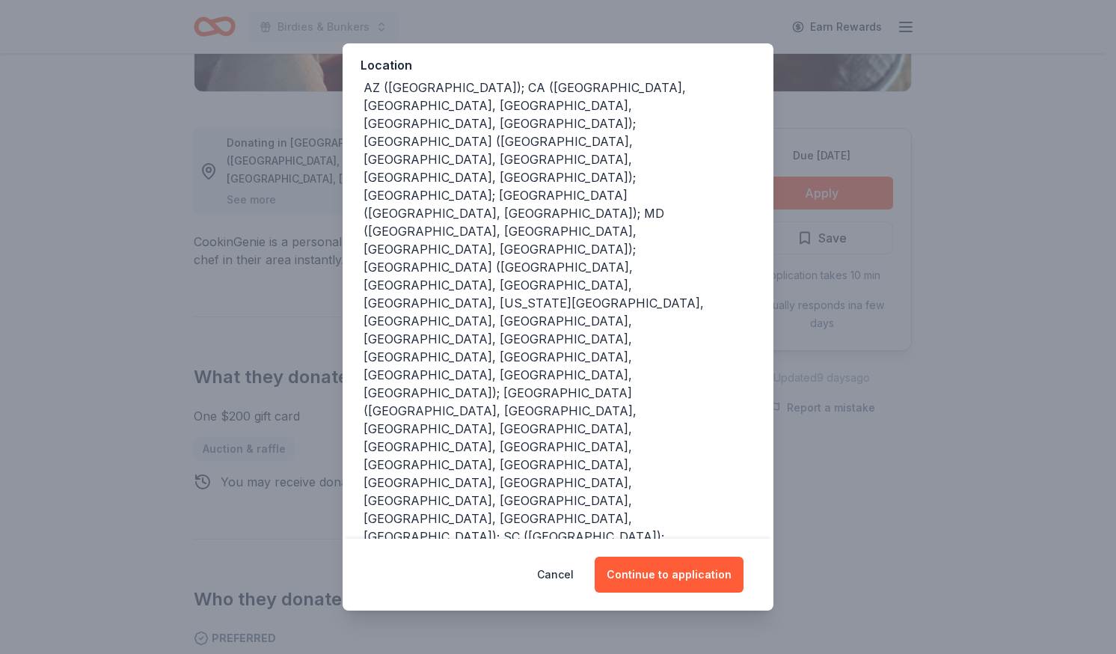
scroll to position [192, 0]
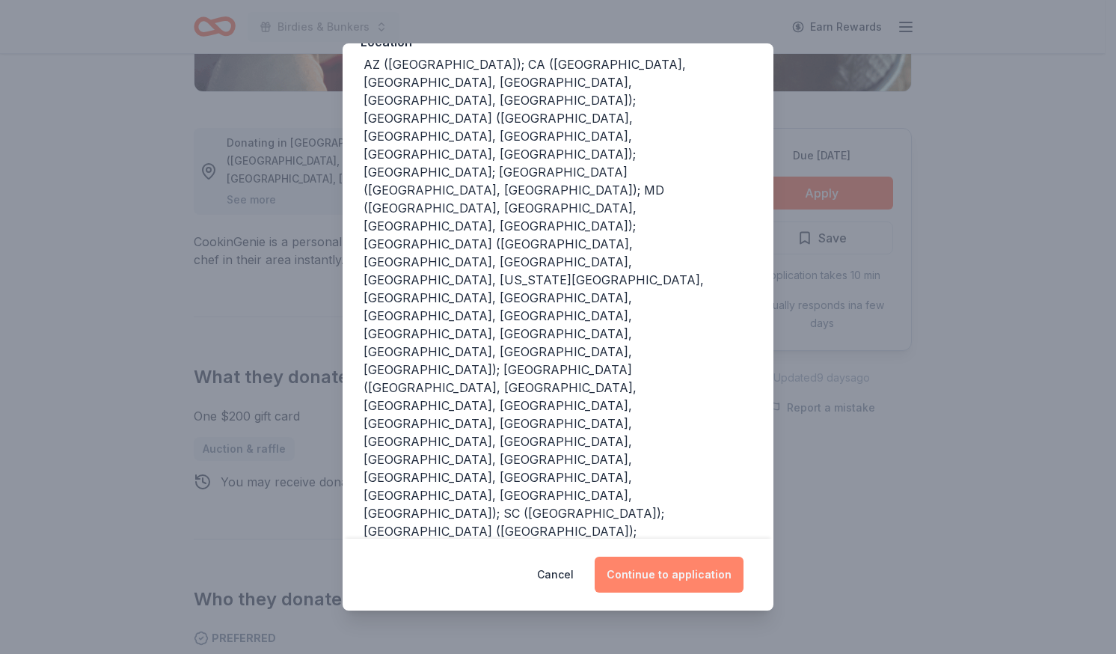
click at [670, 573] on button "Continue to application" at bounding box center [669, 575] width 149 height 36
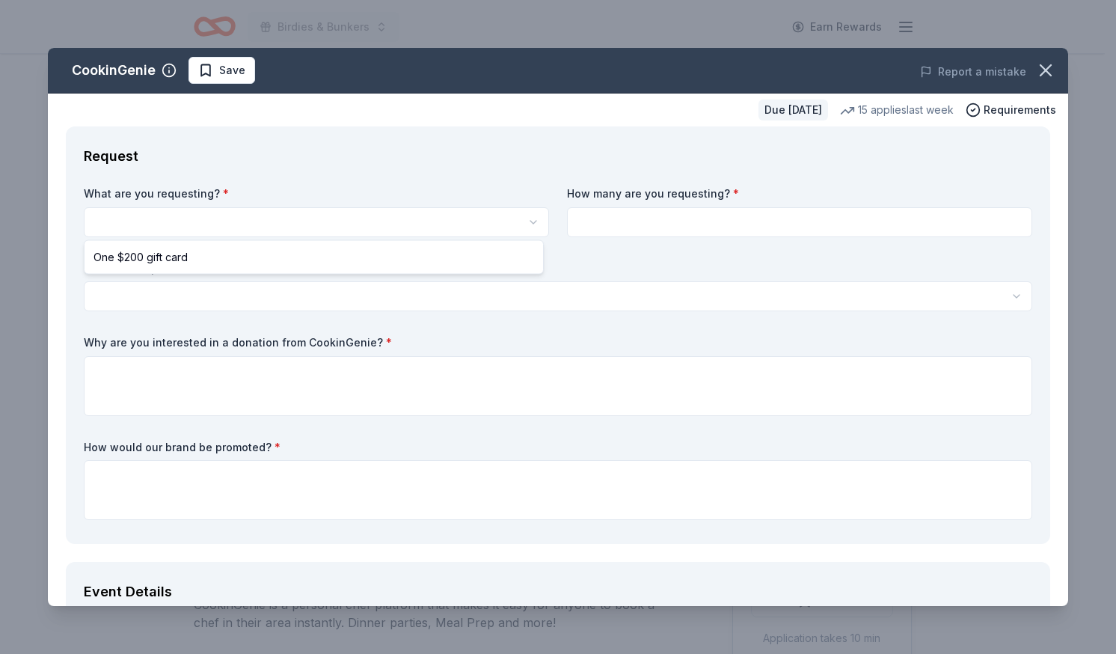
scroll to position [0, 0]
select select "One $200 gift card"
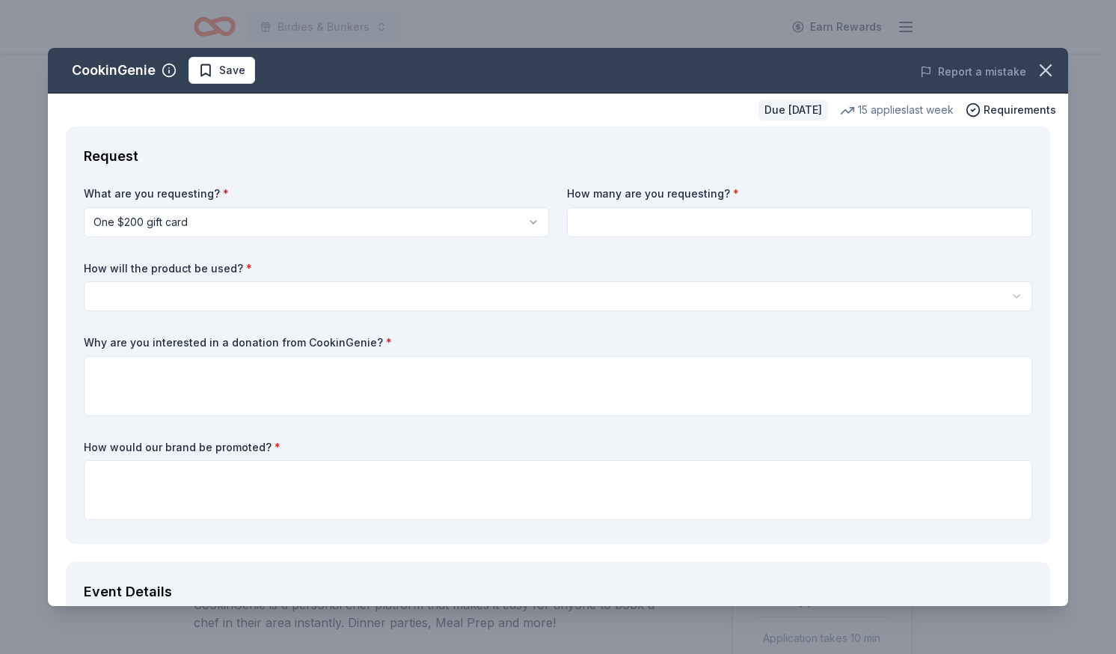
click at [643, 222] on input at bounding box center [799, 222] width 465 height 30
type input "1"
click at [301, 305] on body "Birdies & Bunkers Earn Rewards Due [DATE] Share CookinGenie 5.0 • 7 reviews 15 …" at bounding box center [552, 327] width 1105 height 654
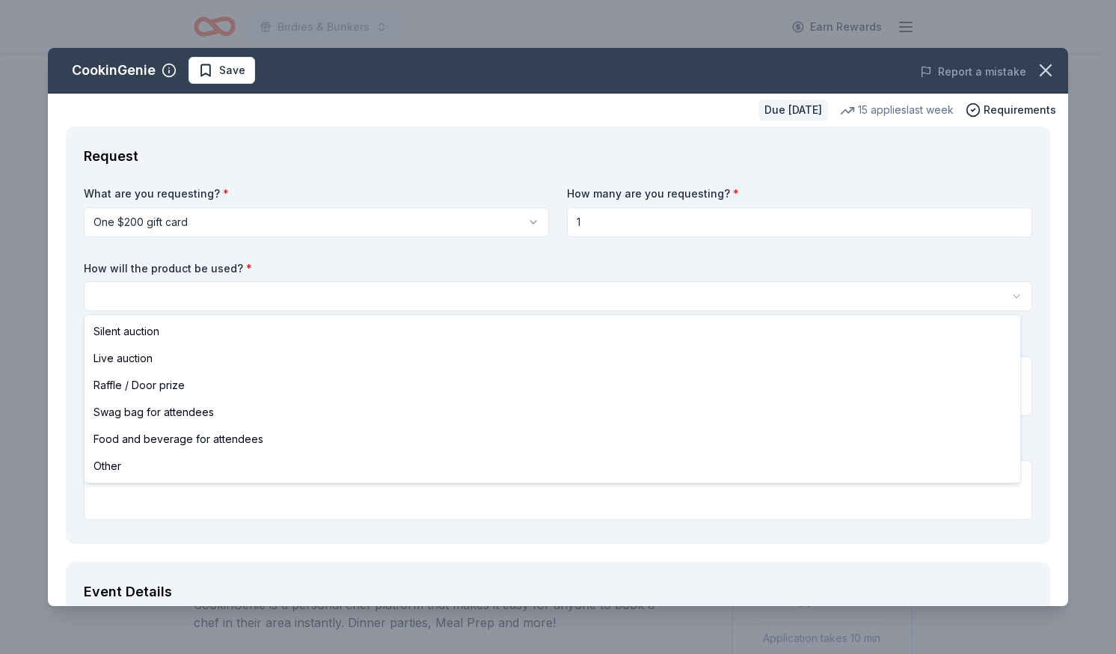
select select "raffleDoorPrize"
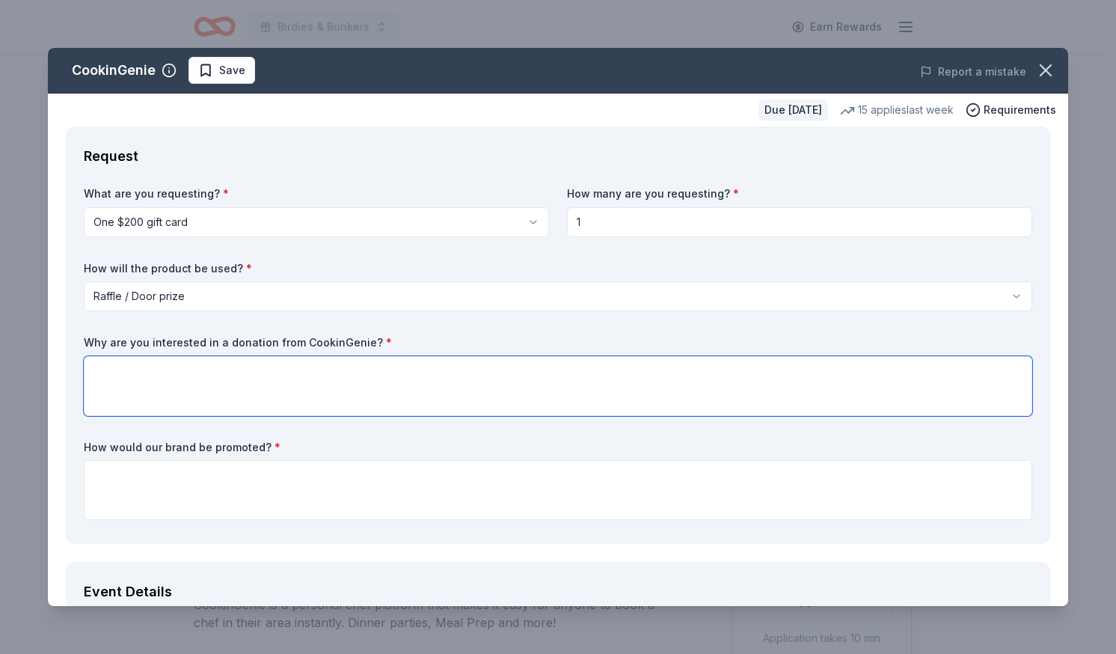
click at [252, 404] on textarea at bounding box center [558, 386] width 949 height 60
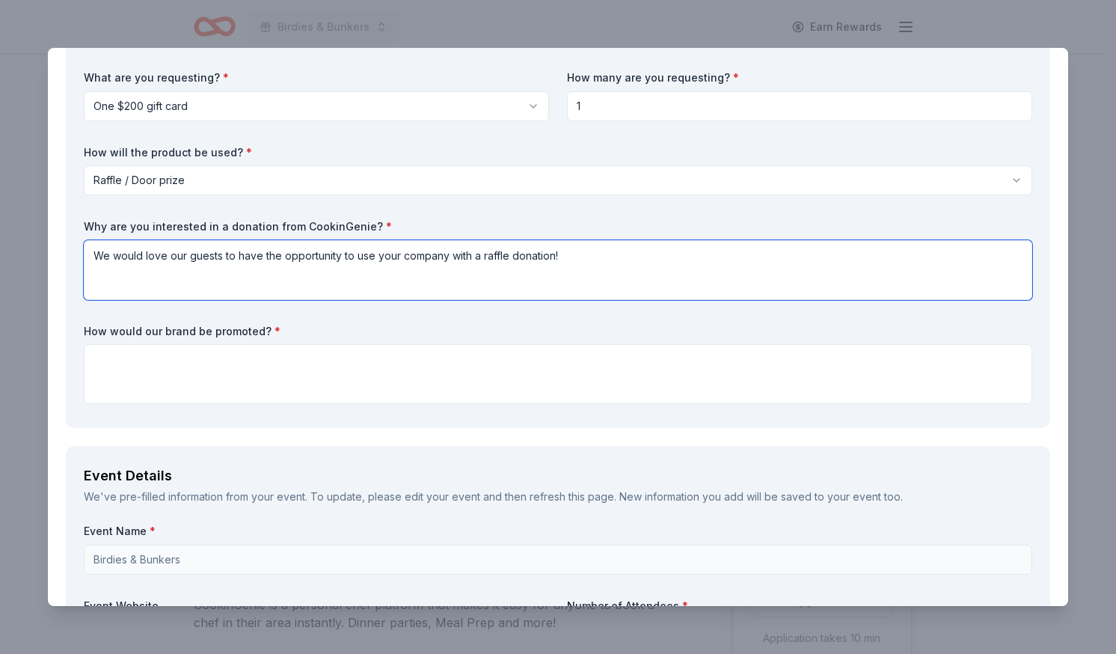
scroll to position [118, 0]
type textarea "We would love our guests to have the opportunity to use your company with a raf…"
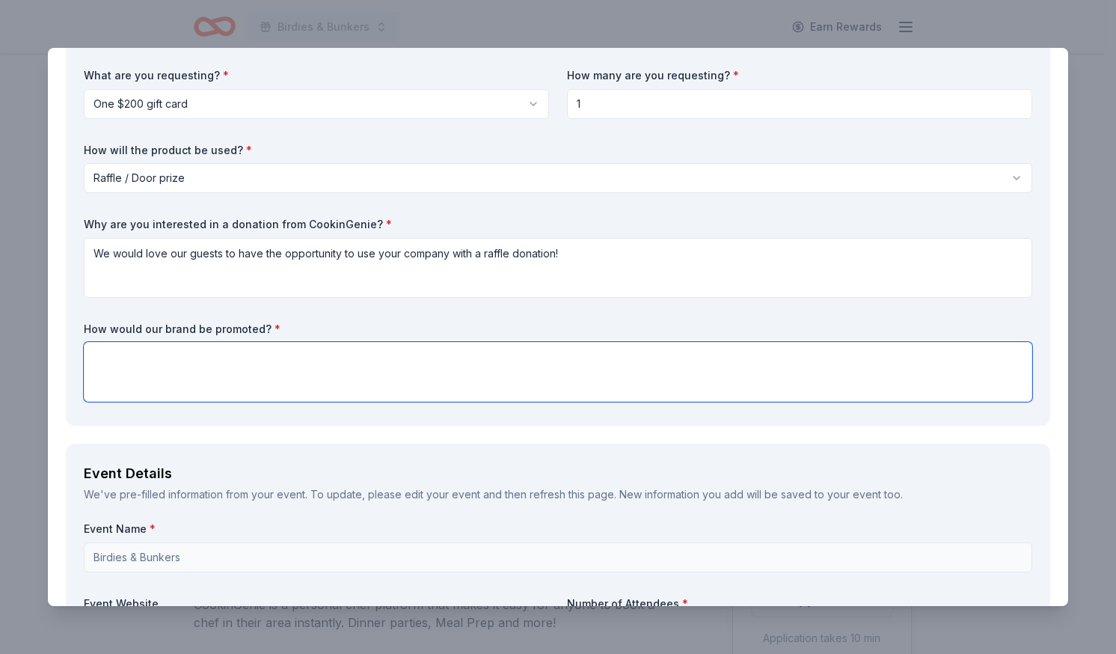
click at [193, 376] on textarea at bounding box center [558, 372] width 949 height 60
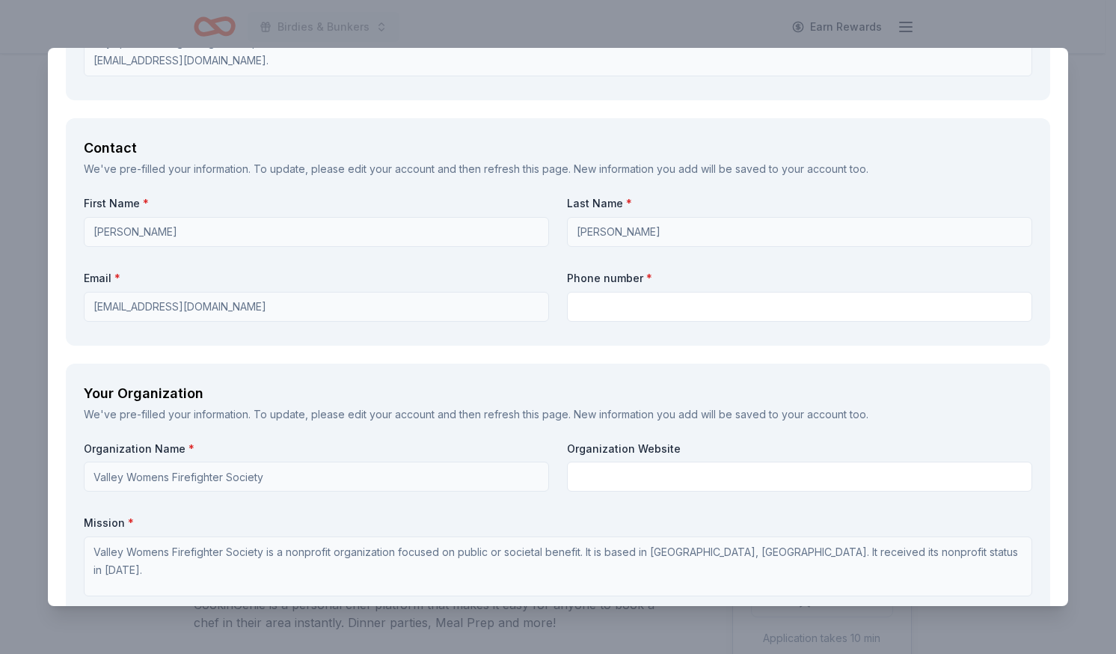
scroll to position [988, 0]
type textarea "We can promote your brand by having literature or business cards next to the ra…"
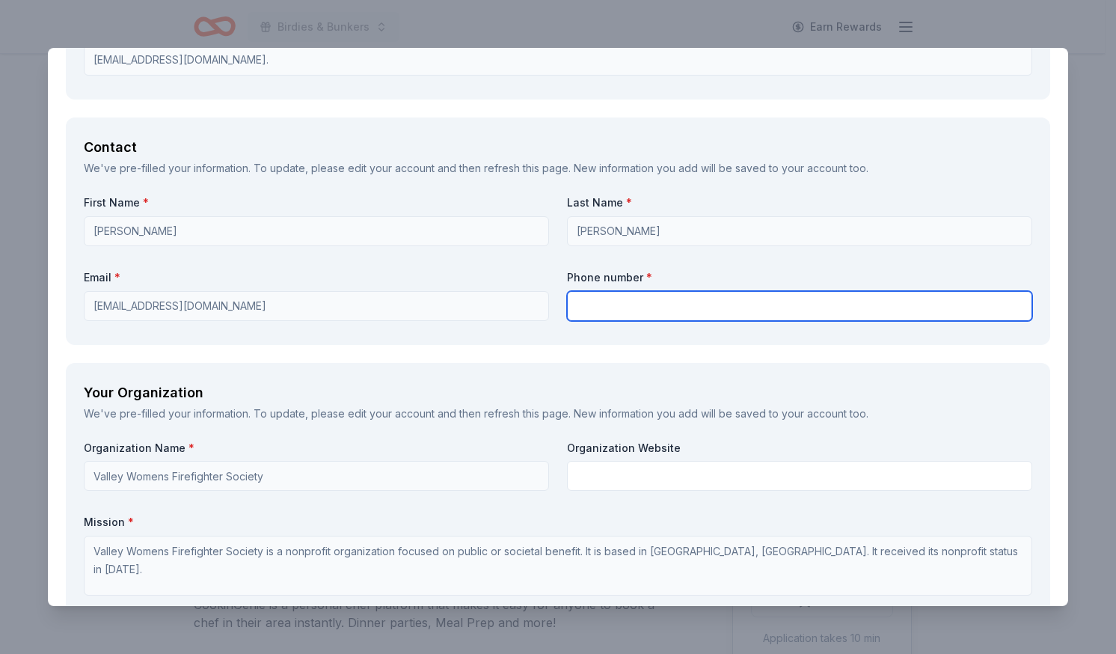
click at [706, 314] on input "text" at bounding box center [799, 306] width 465 height 30
type input "4805168463"
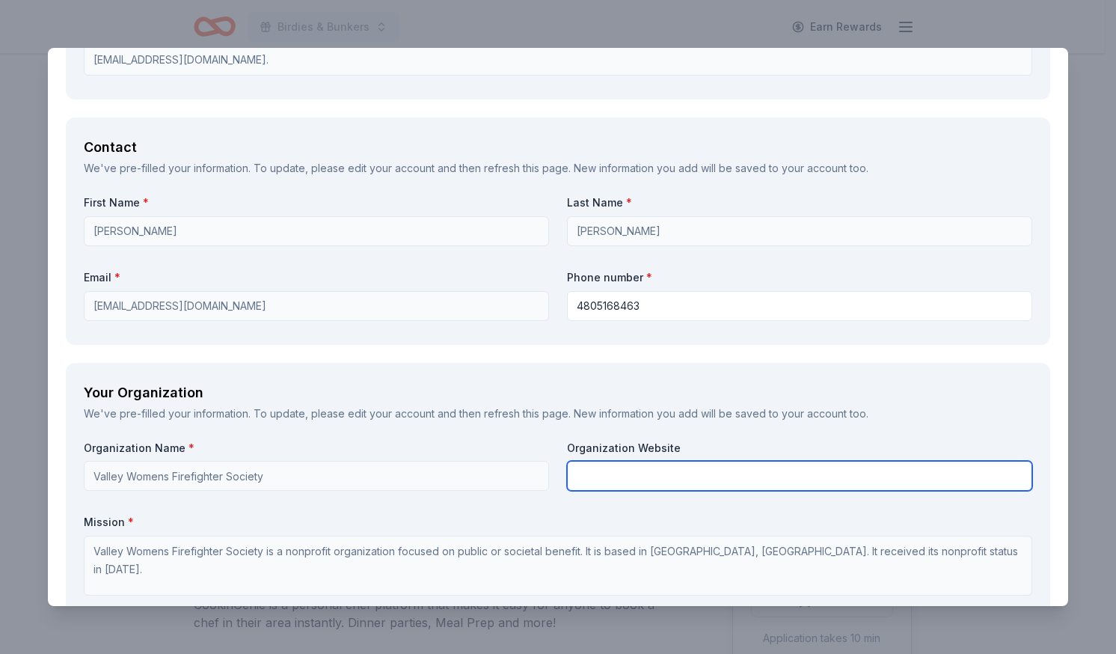
type input "Valley Women's Firefighter Society"
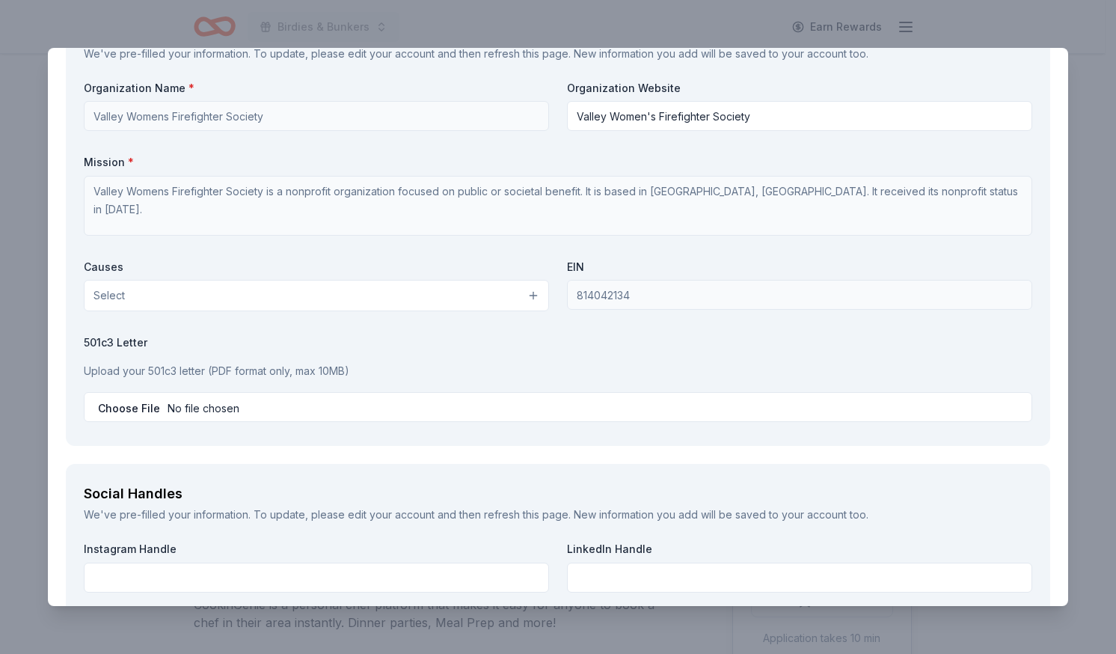
scroll to position [1350, 0]
click at [512, 296] on button "Select" at bounding box center [316, 293] width 465 height 31
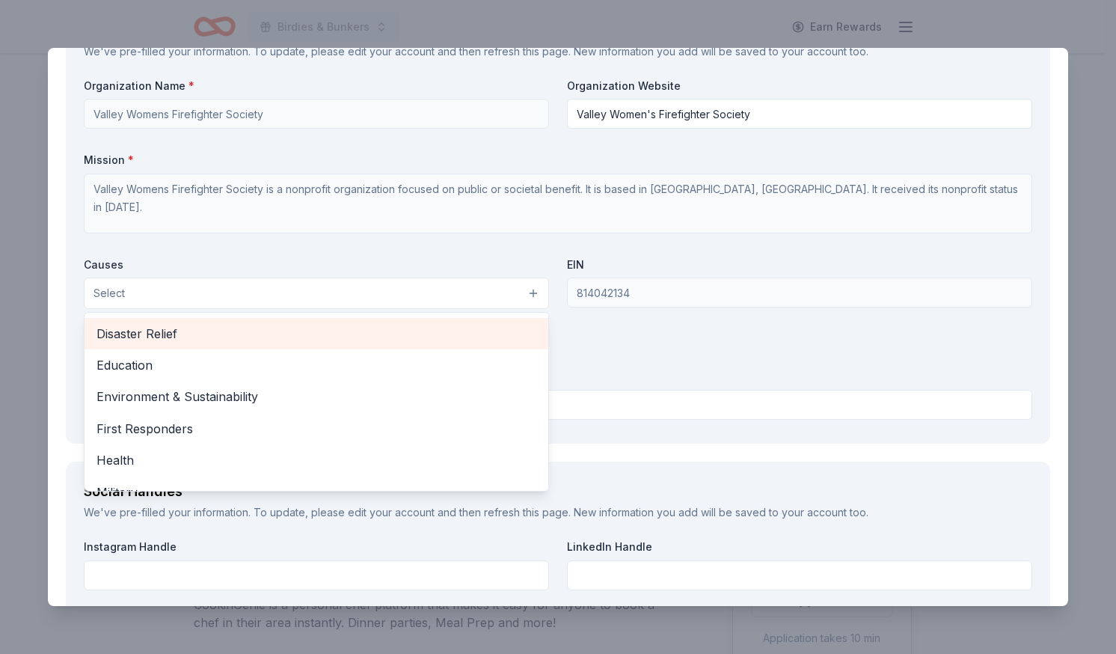
scroll to position [97, 0]
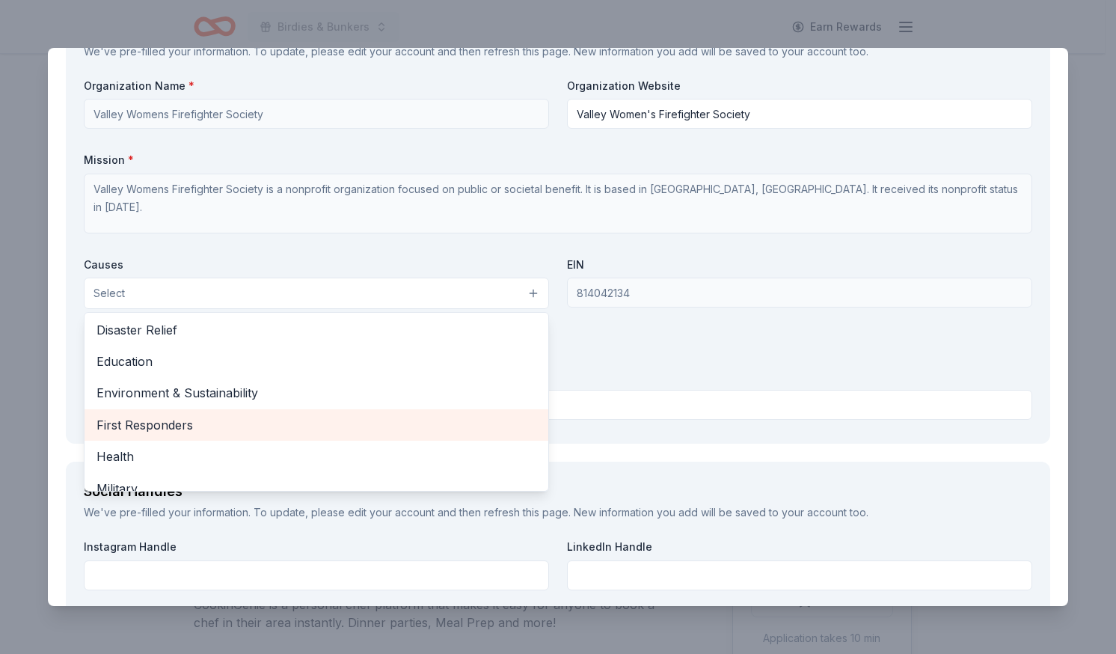
click at [192, 421] on span "First Responders" at bounding box center [317, 424] width 440 height 19
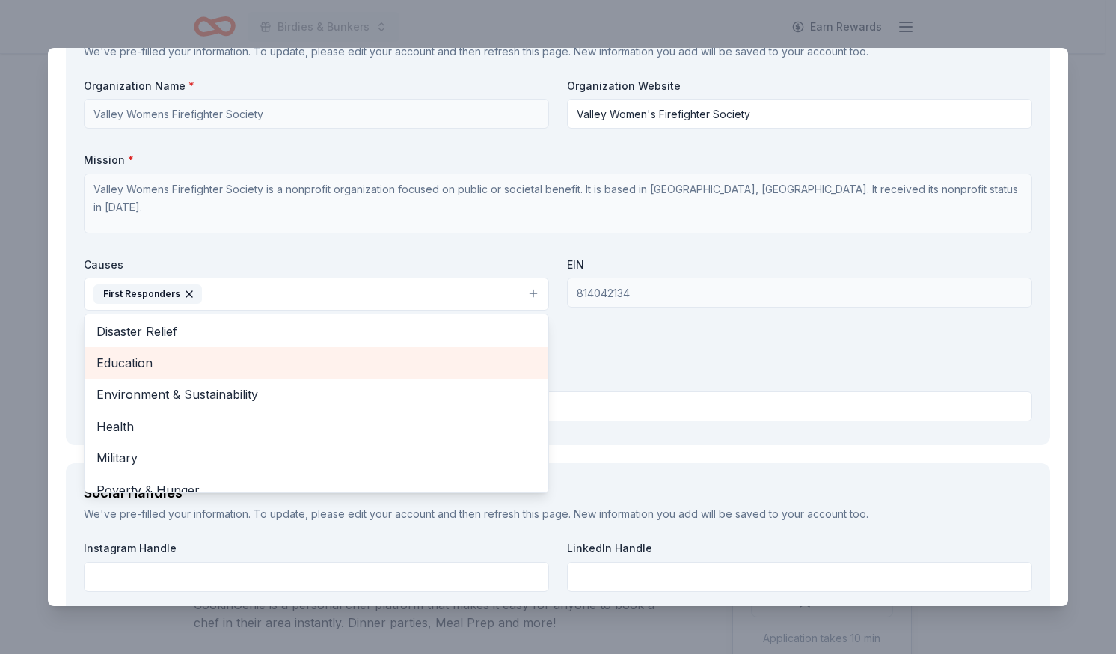
click at [152, 364] on span "Education" at bounding box center [317, 362] width 440 height 19
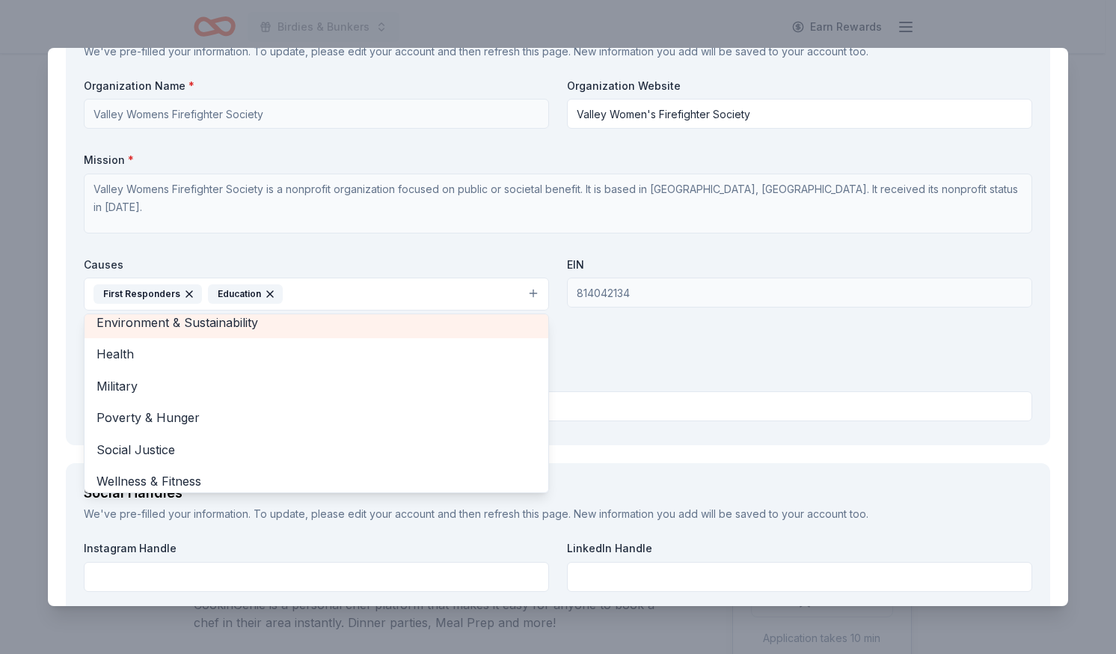
scroll to position [145, 0]
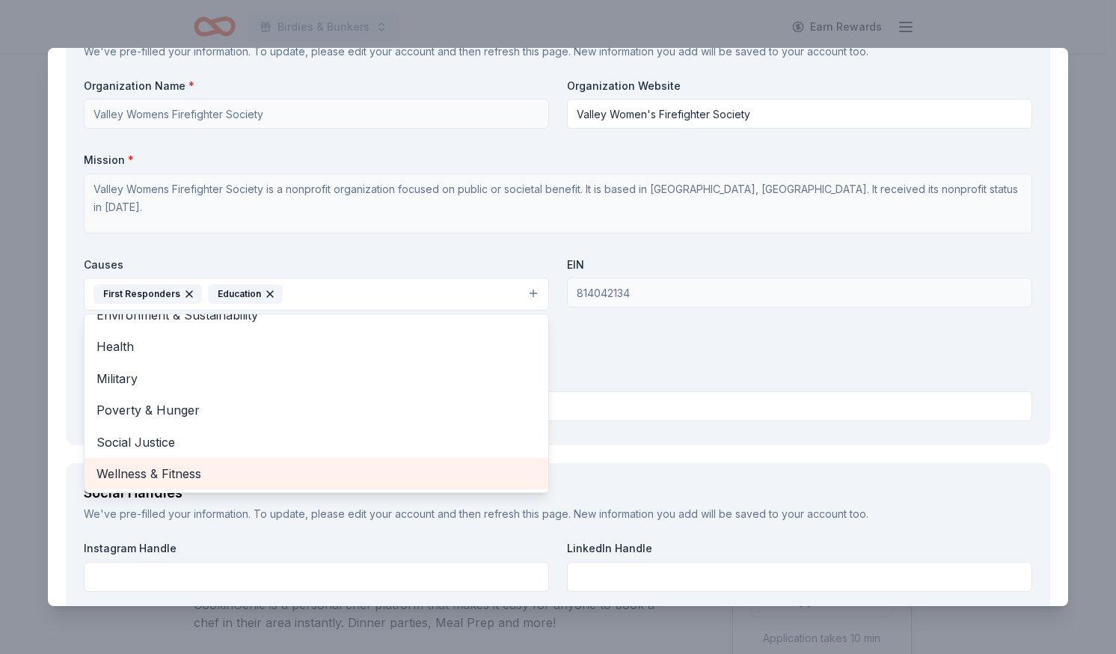
click at [197, 477] on span "Wellness & Fitness" at bounding box center [317, 473] width 440 height 19
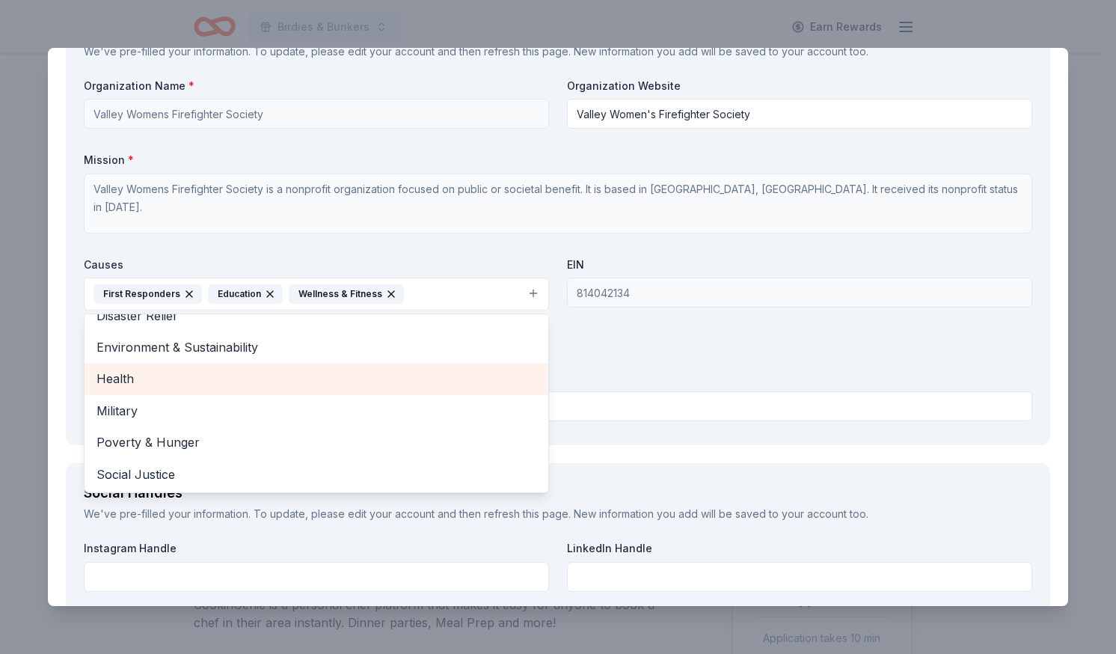
click at [142, 385] on span "Health" at bounding box center [317, 378] width 440 height 19
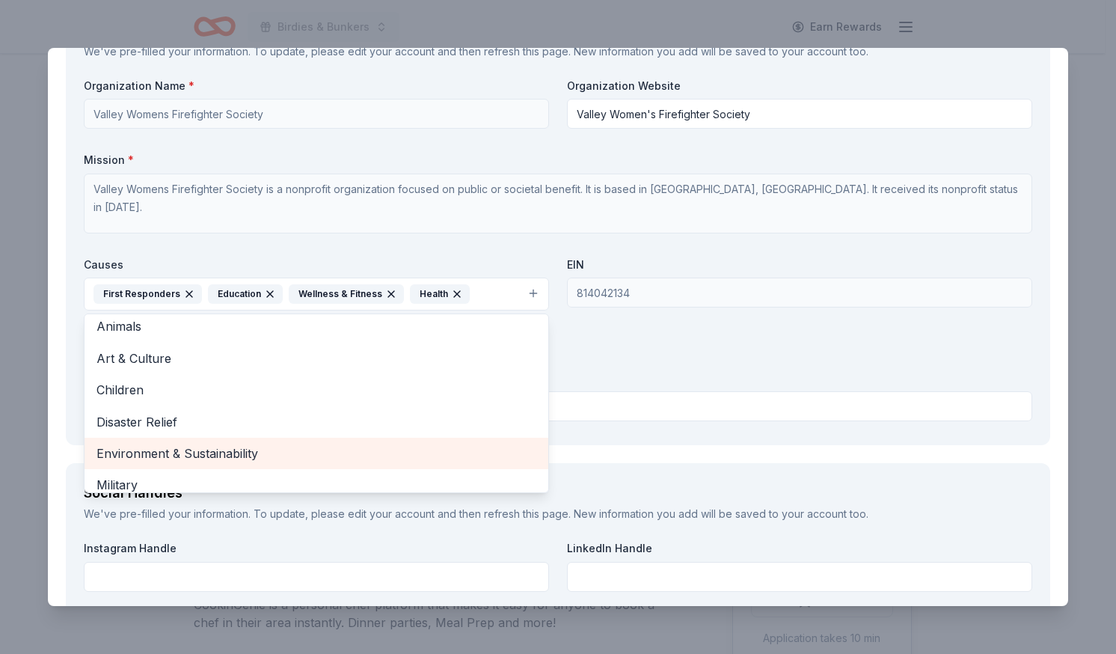
scroll to position [0, 0]
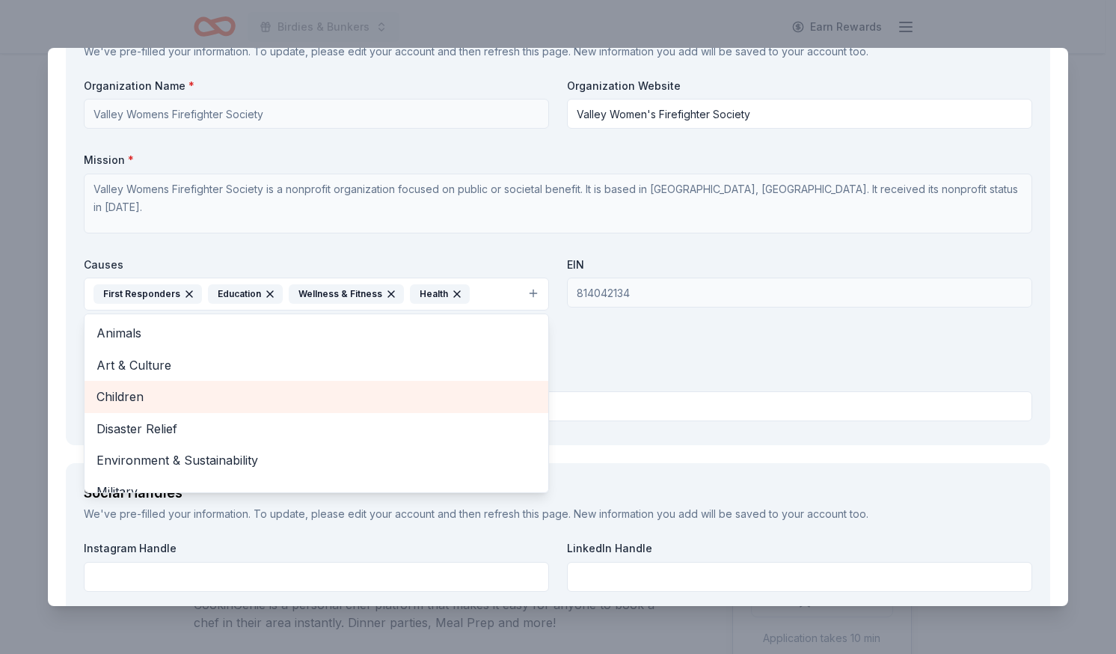
click at [142, 385] on div "Children" at bounding box center [317, 396] width 464 height 31
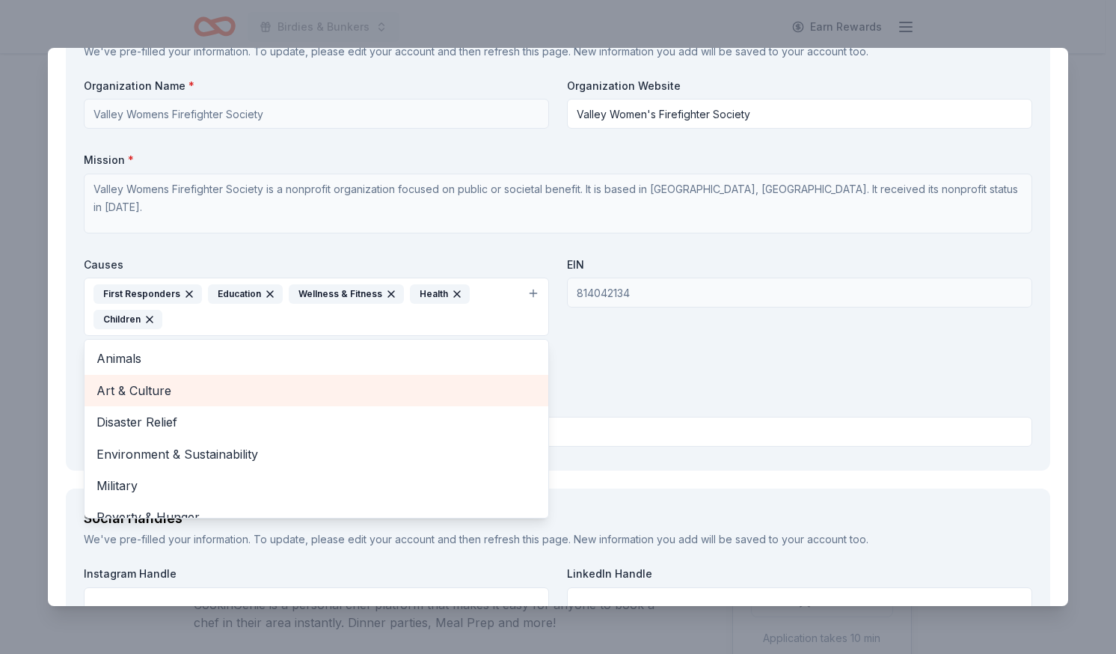
scroll to position [49, 0]
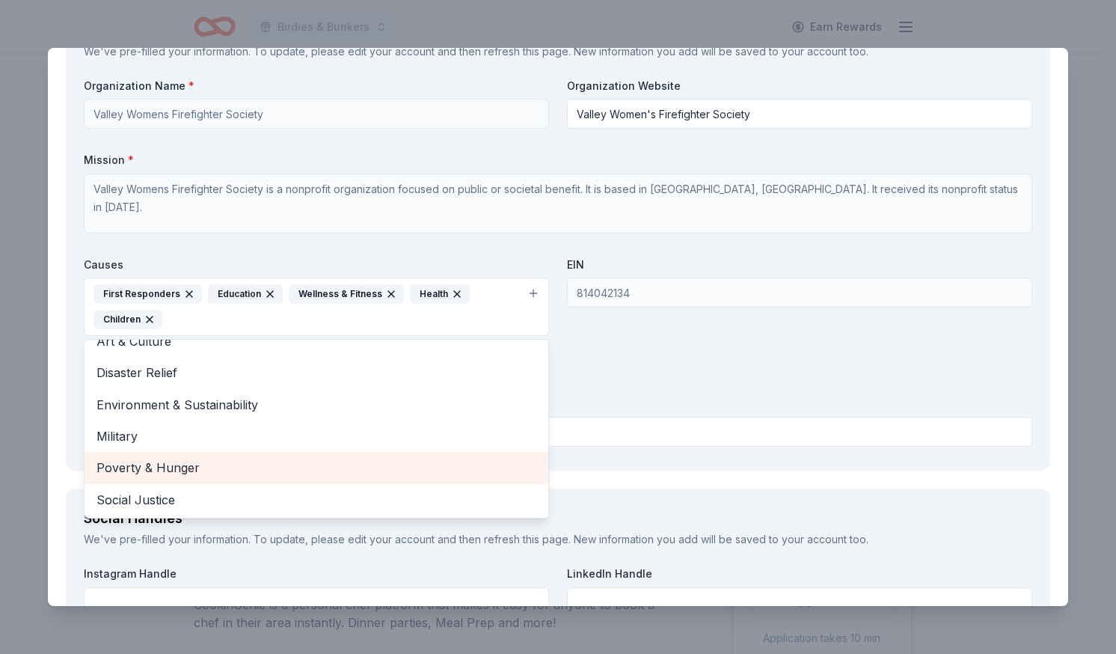
click at [198, 478] on div "Poverty & Hunger" at bounding box center [317, 467] width 464 height 31
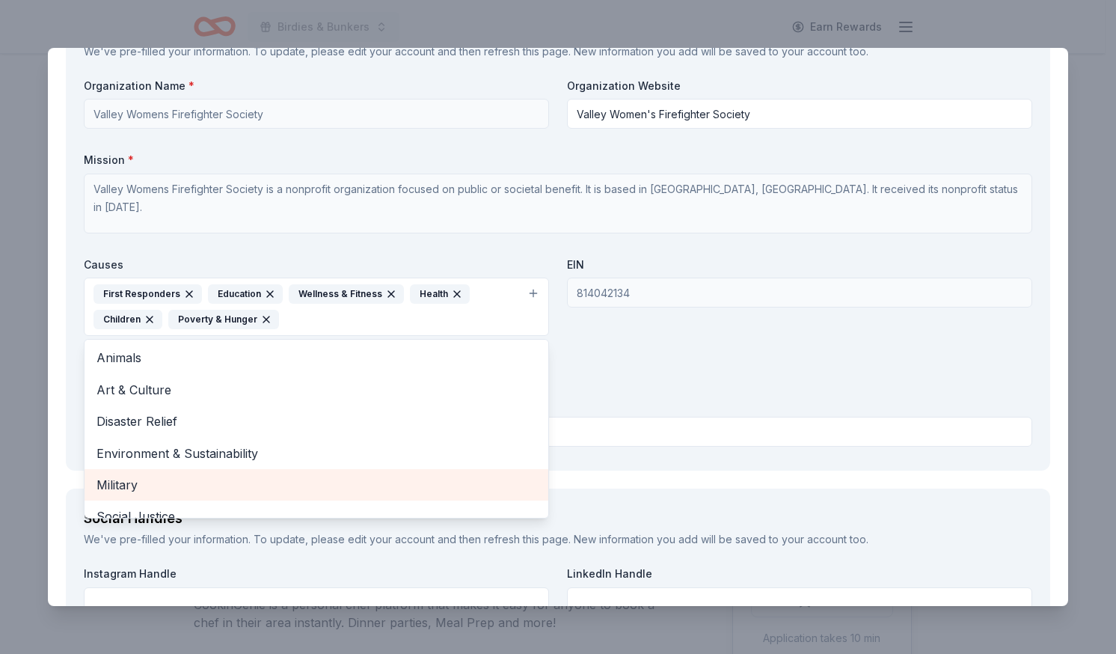
scroll to position [0, 0]
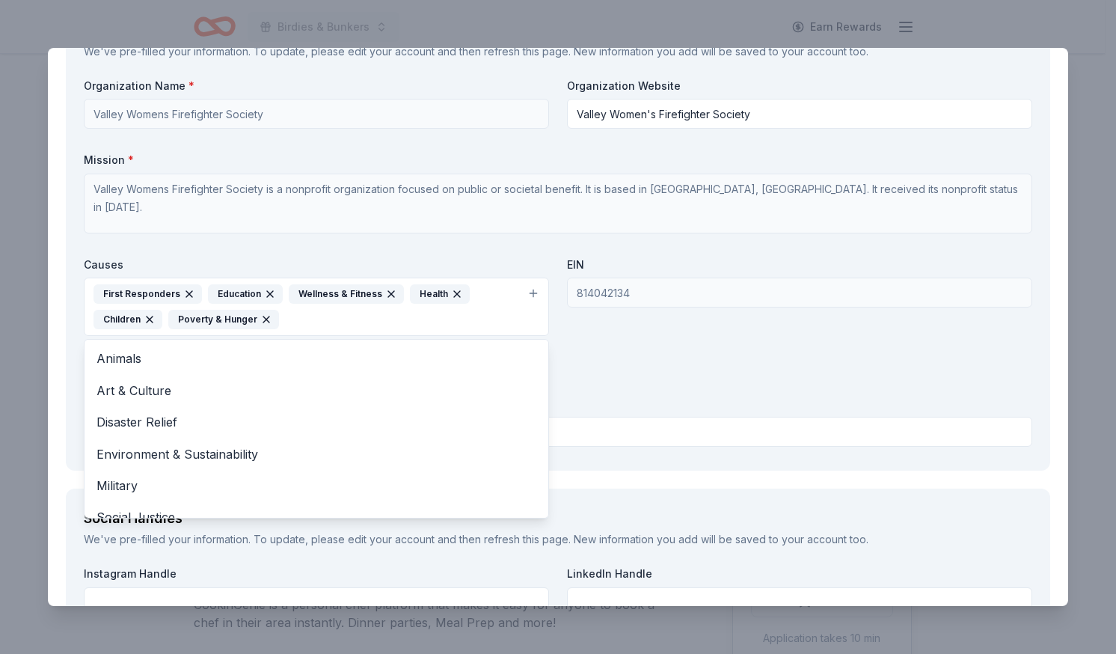
click at [782, 354] on div "Organization Name * Valley Womens Firefighter Society Organization Website Vall…" at bounding box center [558, 266] width 949 height 374
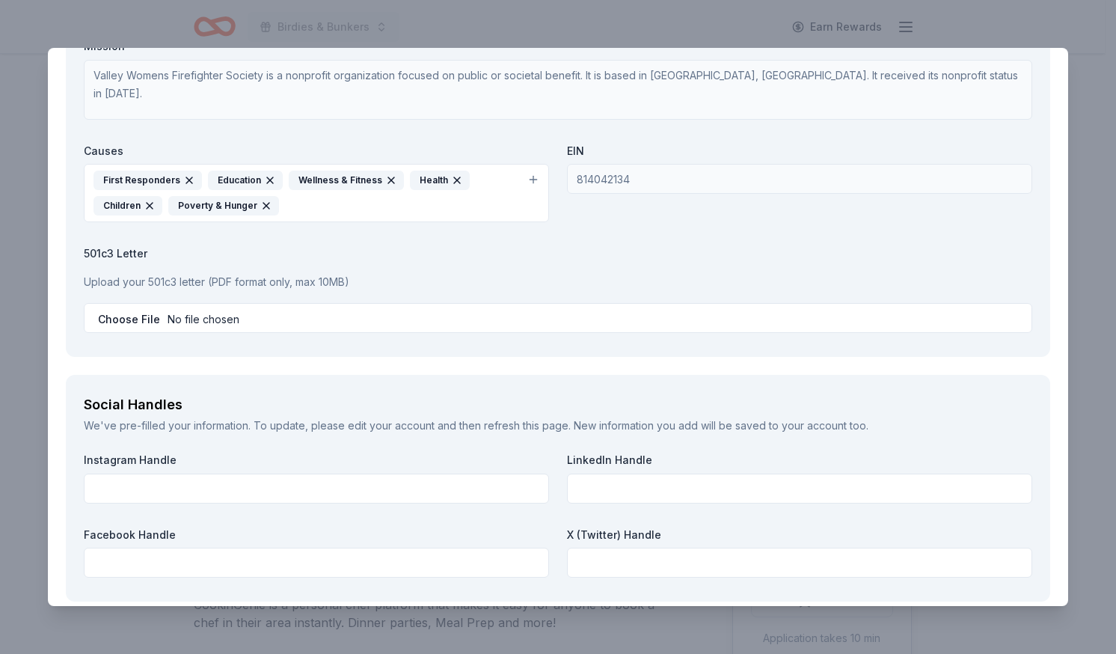
scroll to position [1463, 0]
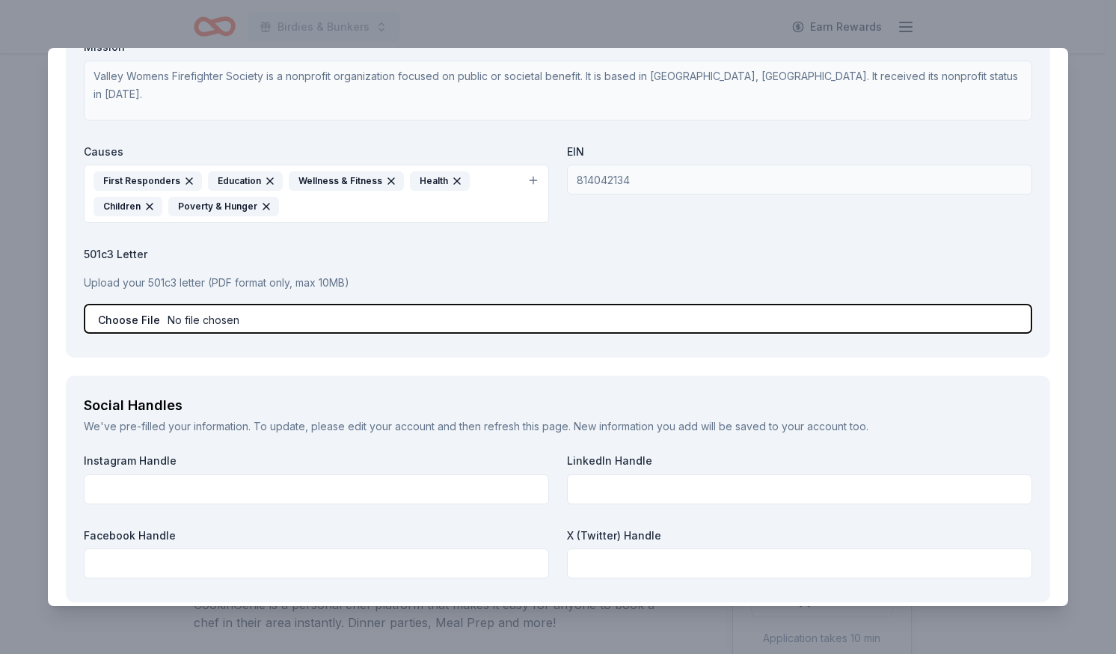
click at [246, 319] on input "file" at bounding box center [558, 319] width 949 height 30
click at [230, 322] on input "file" at bounding box center [558, 319] width 949 height 30
type input "C:\fakepath\donation request 2025 PDF.pdf"
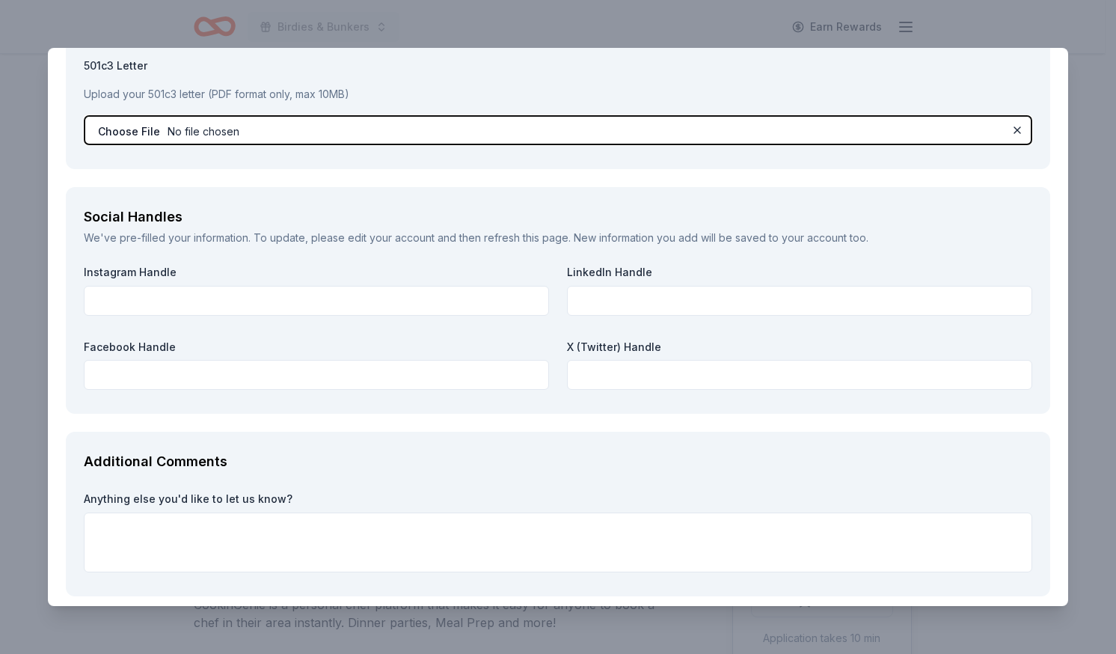
scroll to position [1657, 0]
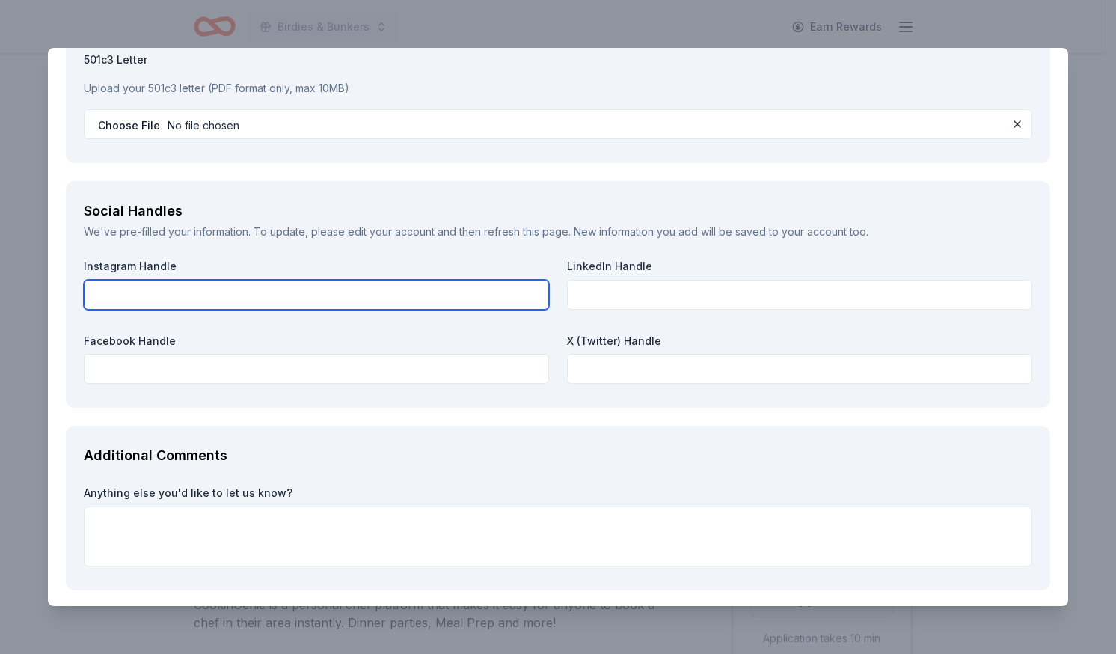
click at [233, 299] on input "text" at bounding box center [316, 295] width 465 height 30
click at [208, 299] on input "text" at bounding box center [316, 295] width 465 height 30
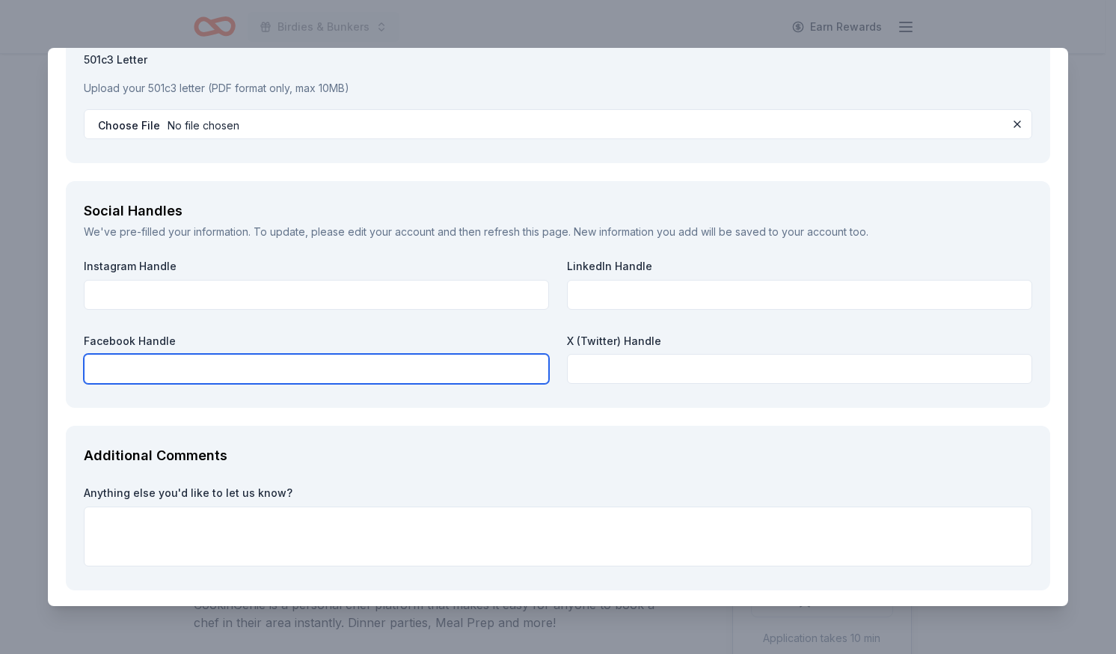
click at [171, 376] on input "text" at bounding box center [316, 369] width 465 height 30
type input "Valley Womens Firefighter Society"
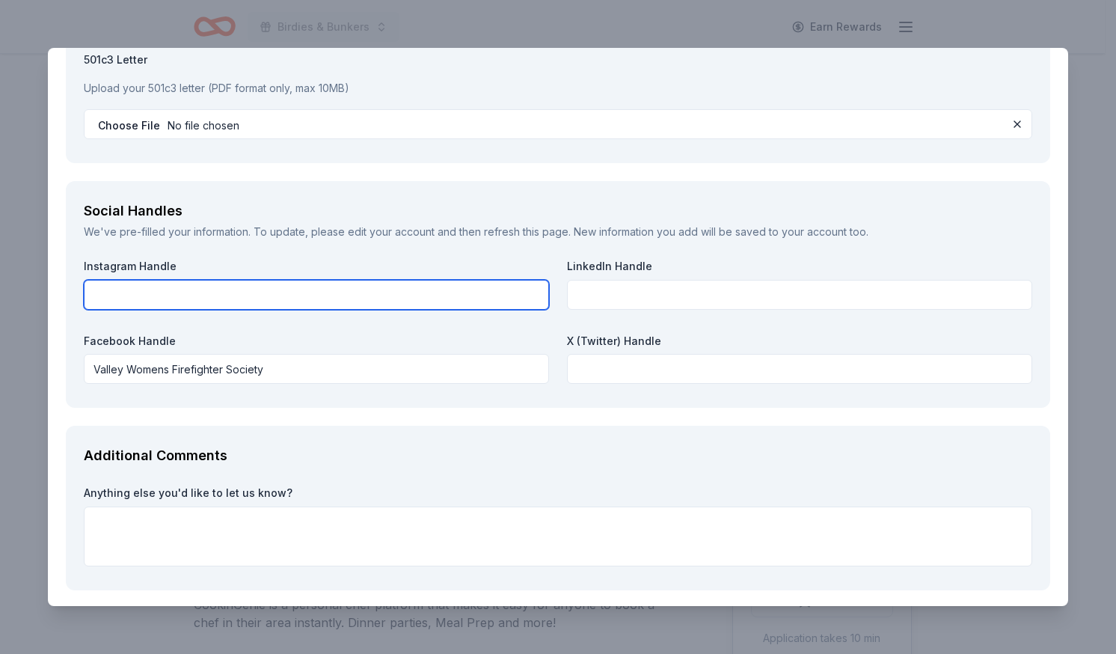
click at [254, 301] on input "text" at bounding box center [316, 295] width 465 height 30
type input "vw_firefightersociety"
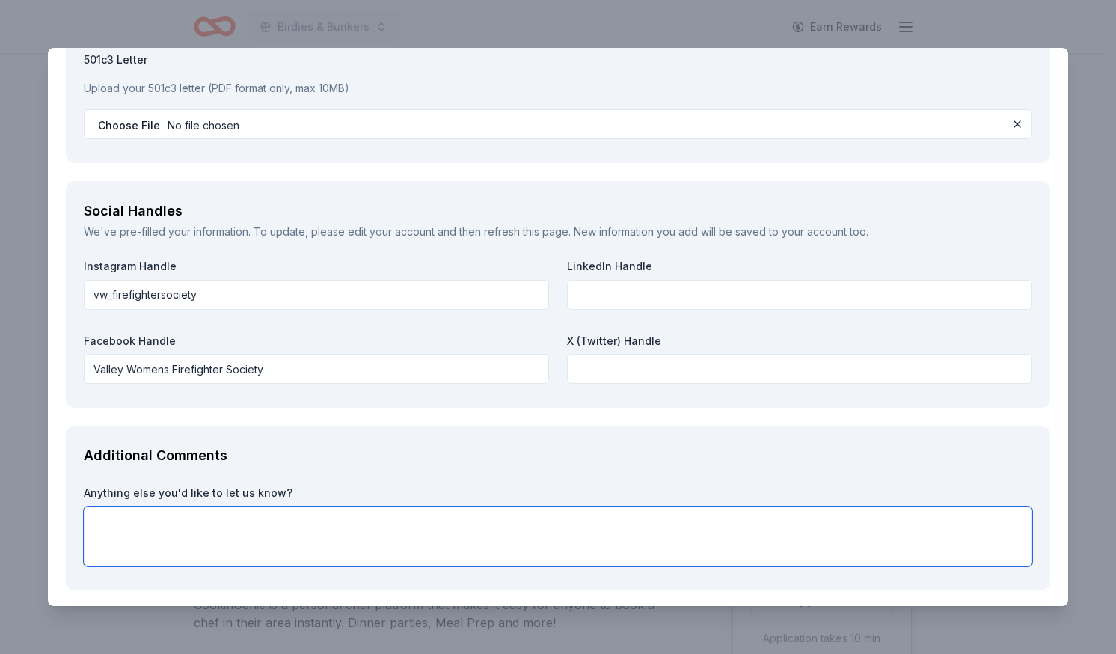
click at [236, 530] on textarea at bounding box center [558, 536] width 949 height 60
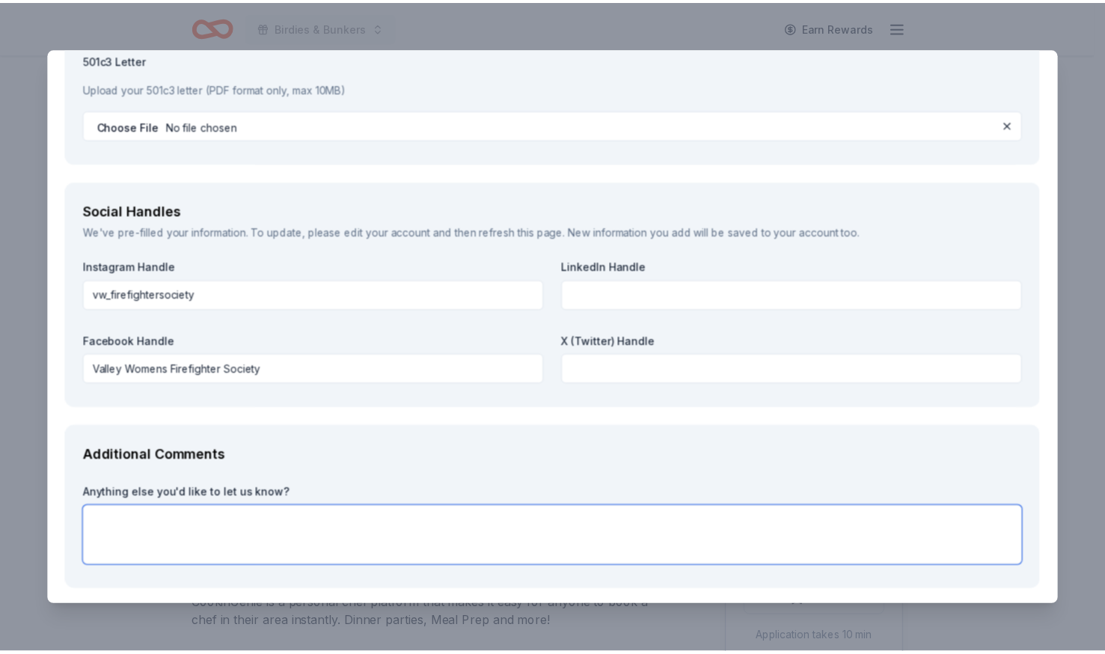
scroll to position [1718, 0]
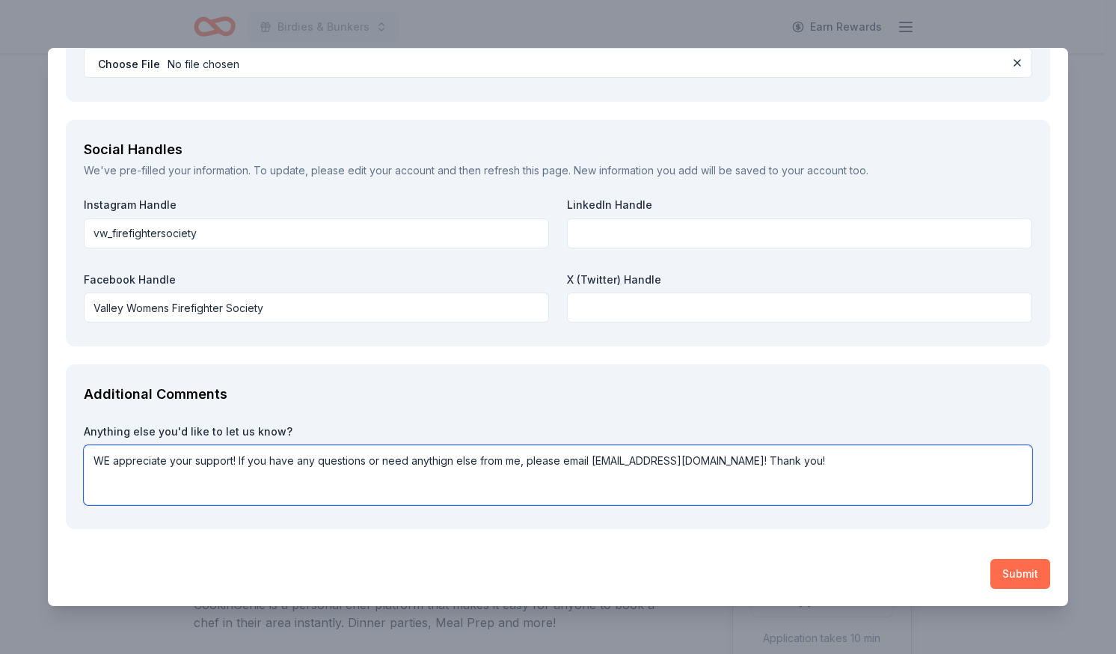
type textarea "WE appreciate your support! If you have any questions or need anythign else fro…"
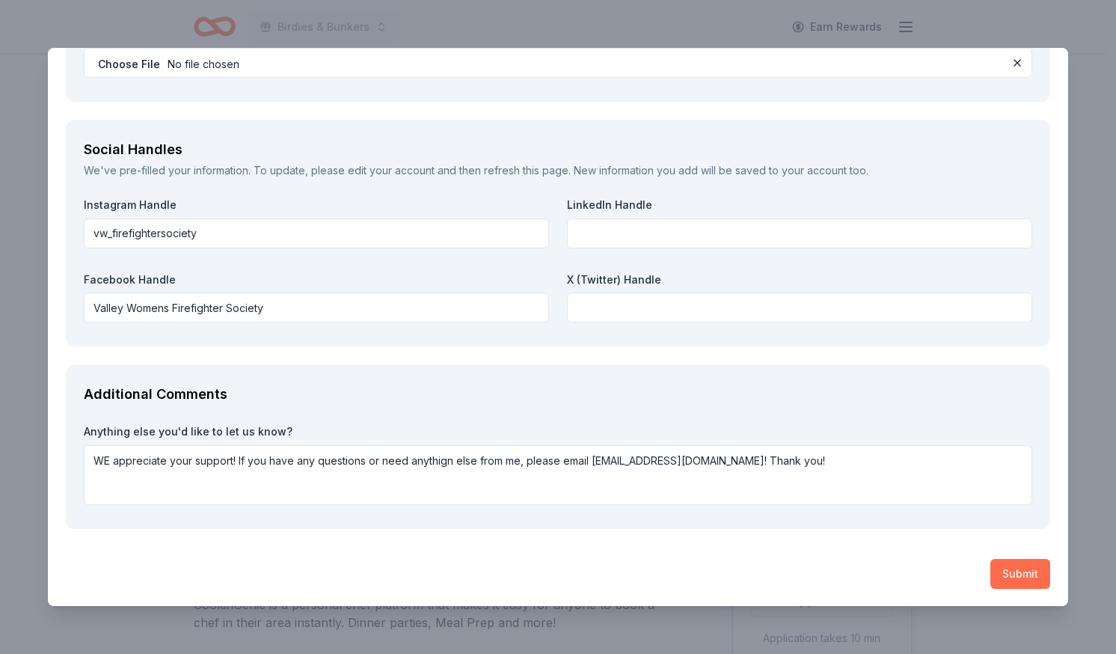
click at [1002, 572] on button "Submit" at bounding box center [1021, 574] width 60 height 30
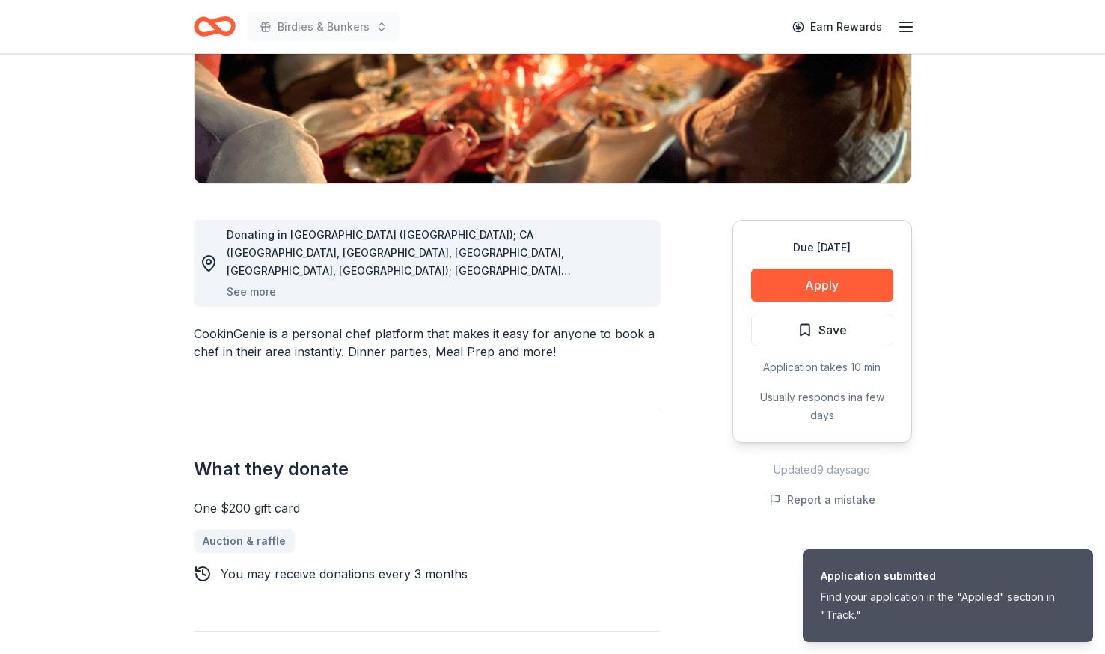
scroll to position [272, 0]
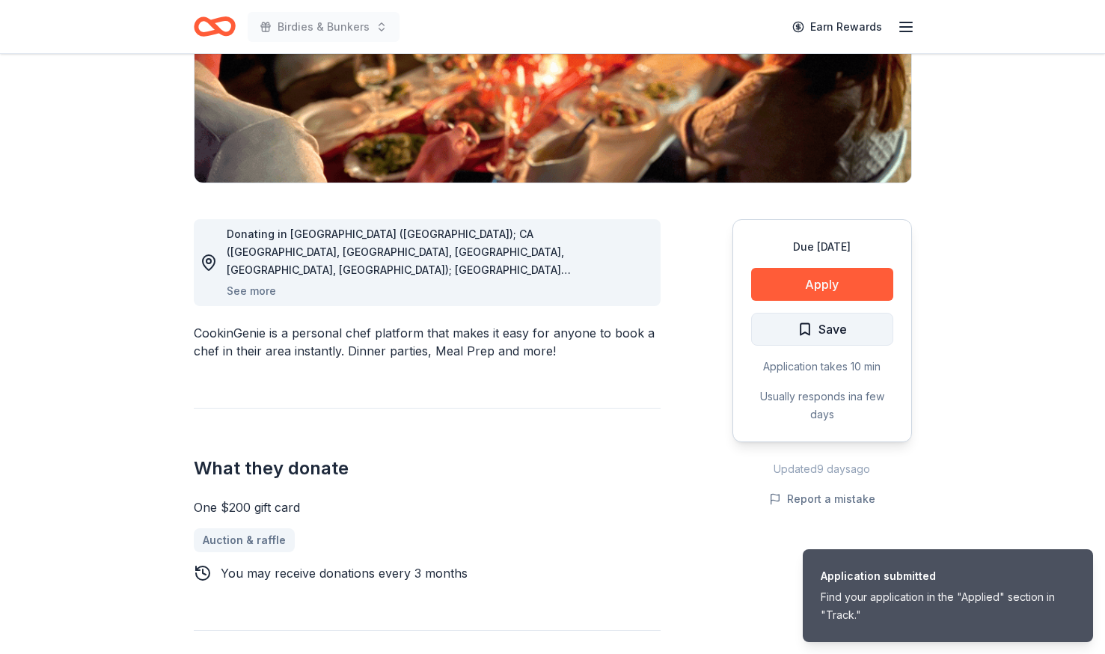
click at [835, 335] on span "Save" at bounding box center [832, 328] width 28 height 19
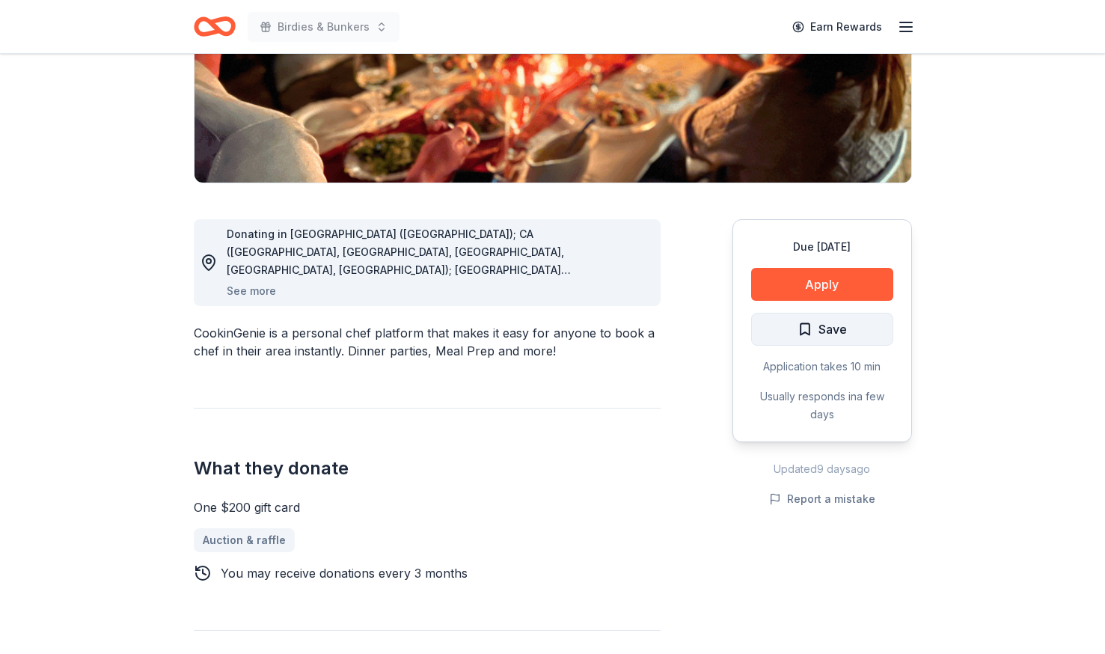
click at [839, 337] on span "Save" at bounding box center [832, 328] width 28 height 19
click at [819, 322] on span "Save" at bounding box center [832, 328] width 28 height 19
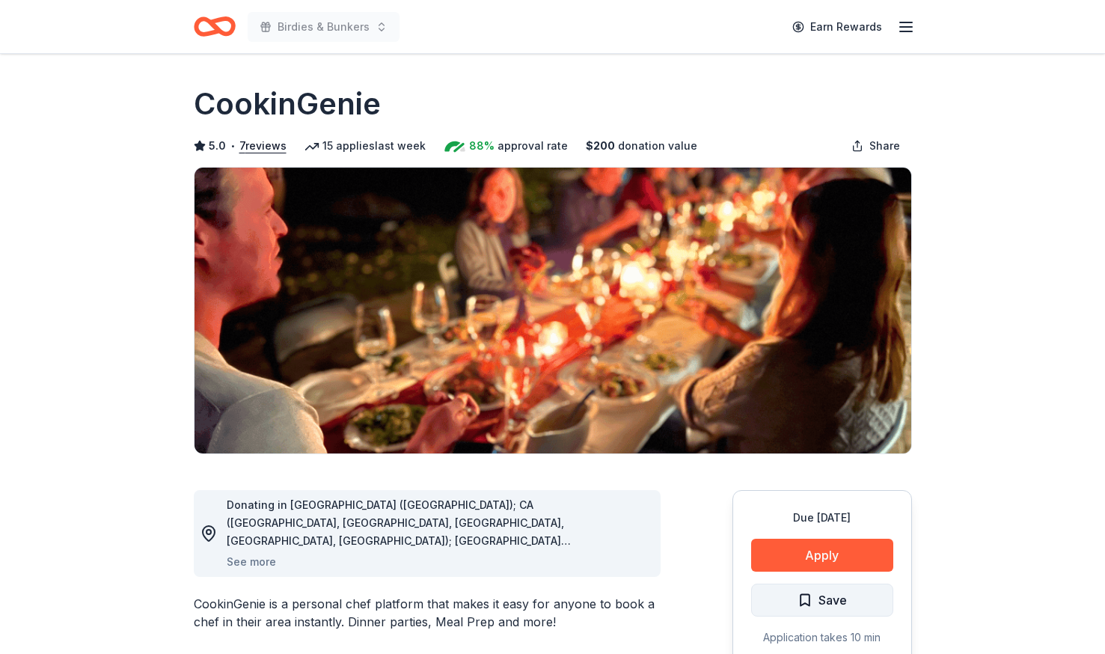
scroll to position [0, 0]
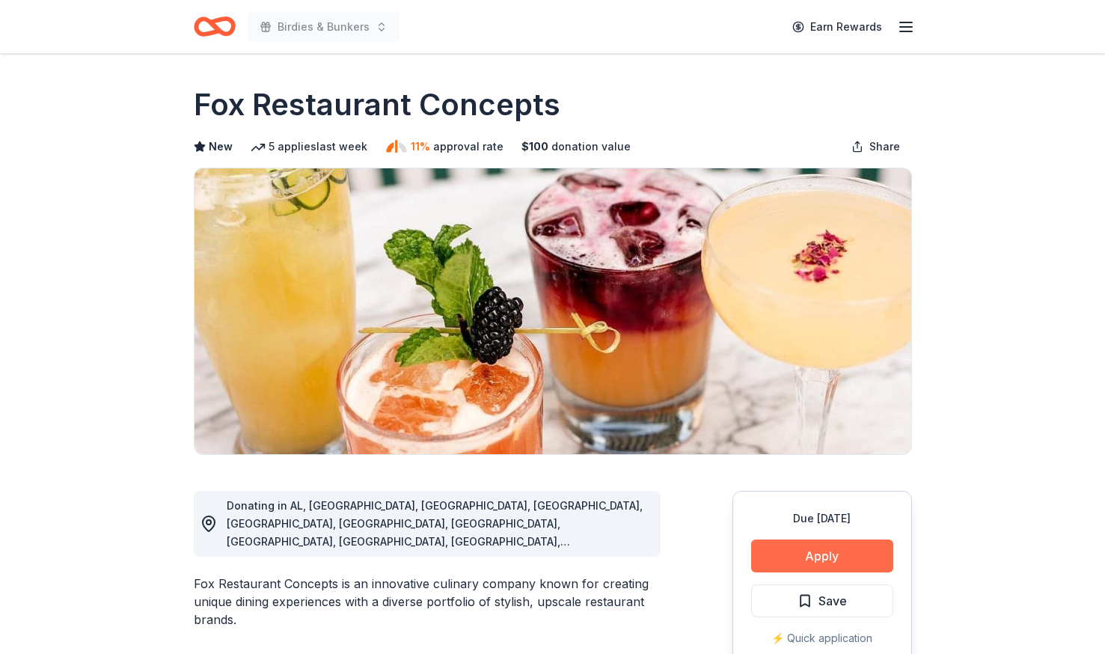
click at [821, 560] on button "Apply" at bounding box center [822, 555] width 142 height 33
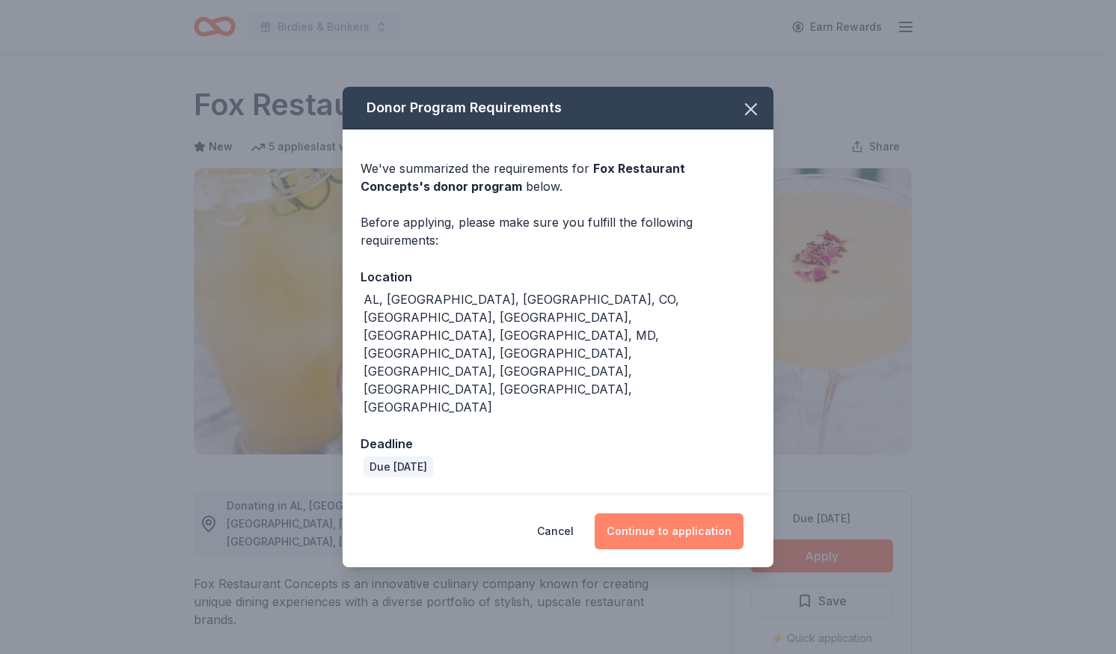
click at [667, 513] on button "Continue to application" at bounding box center [669, 531] width 149 height 36
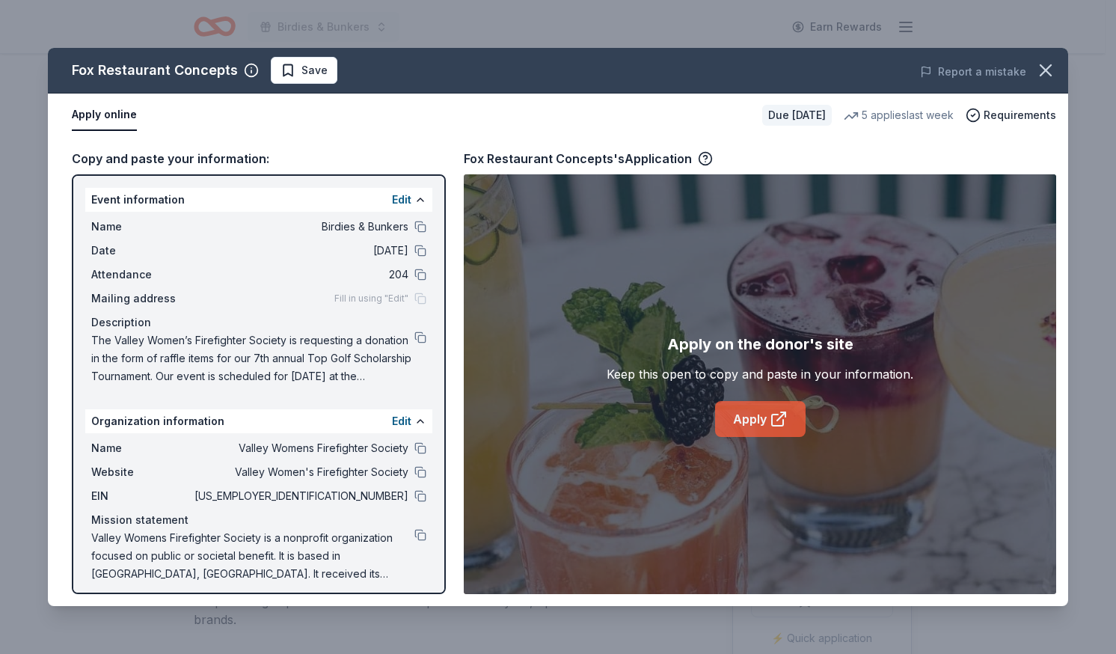
click at [749, 422] on link "Apply" at bounding box center [760, 419] width 91 height 36
click at [414, 337] on button at bounding box center [420, 337] width 12 height 12
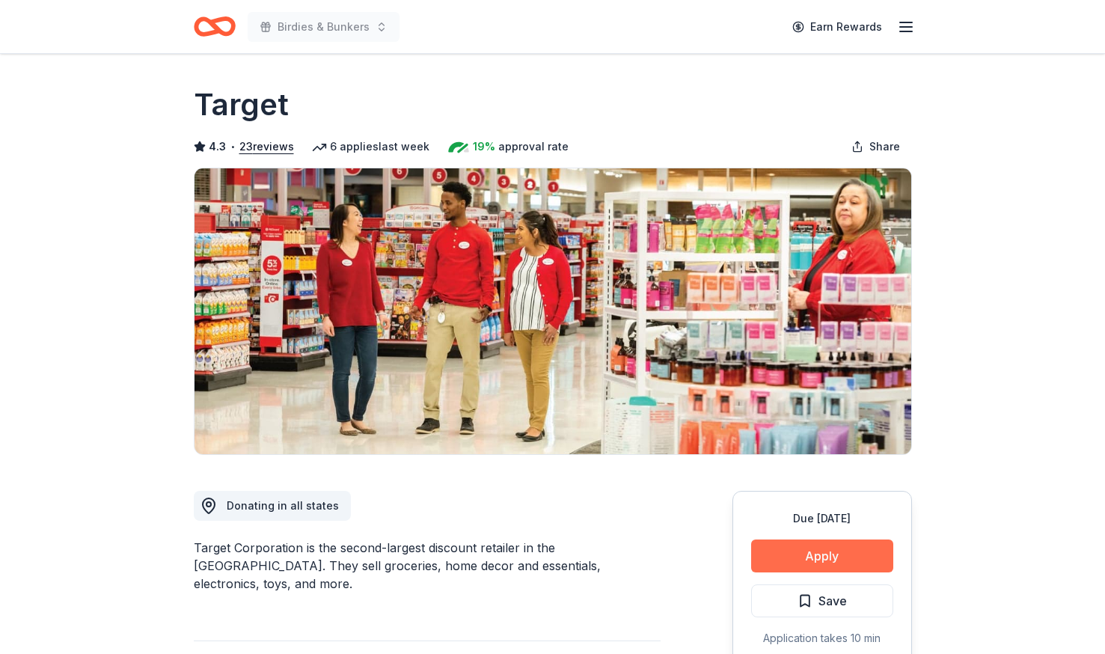
click at [860, 567] on button "Apply" at bounding box center [822, 555] width 142 height 33
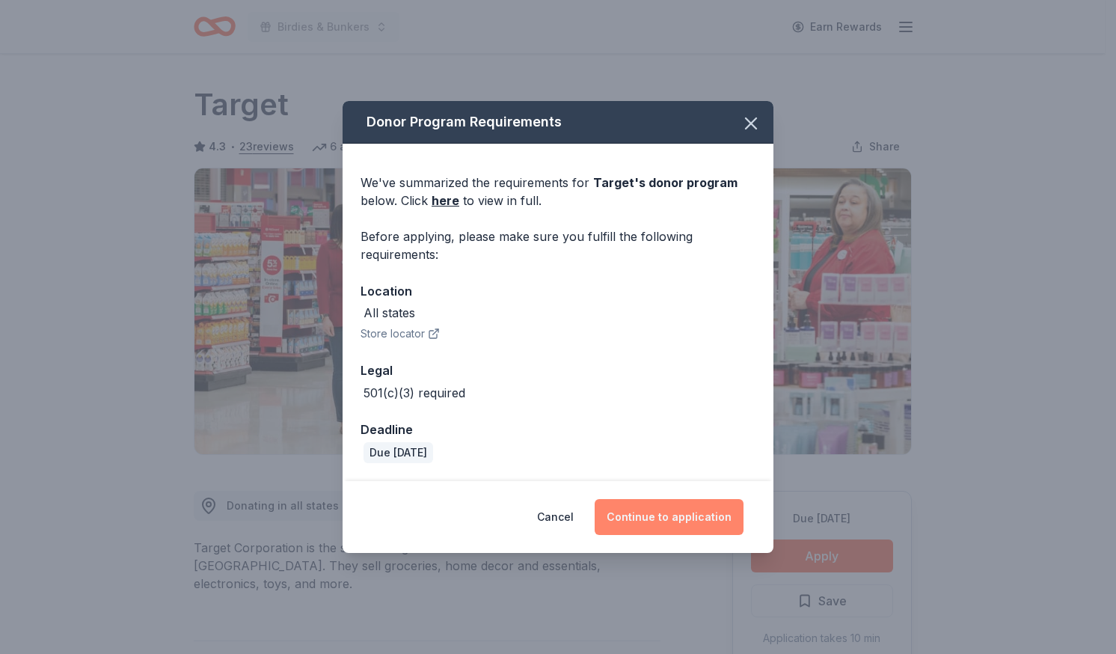
click at [667, 521] on button "Continue to application" at bounding box center [669, 517] width 149 height 36
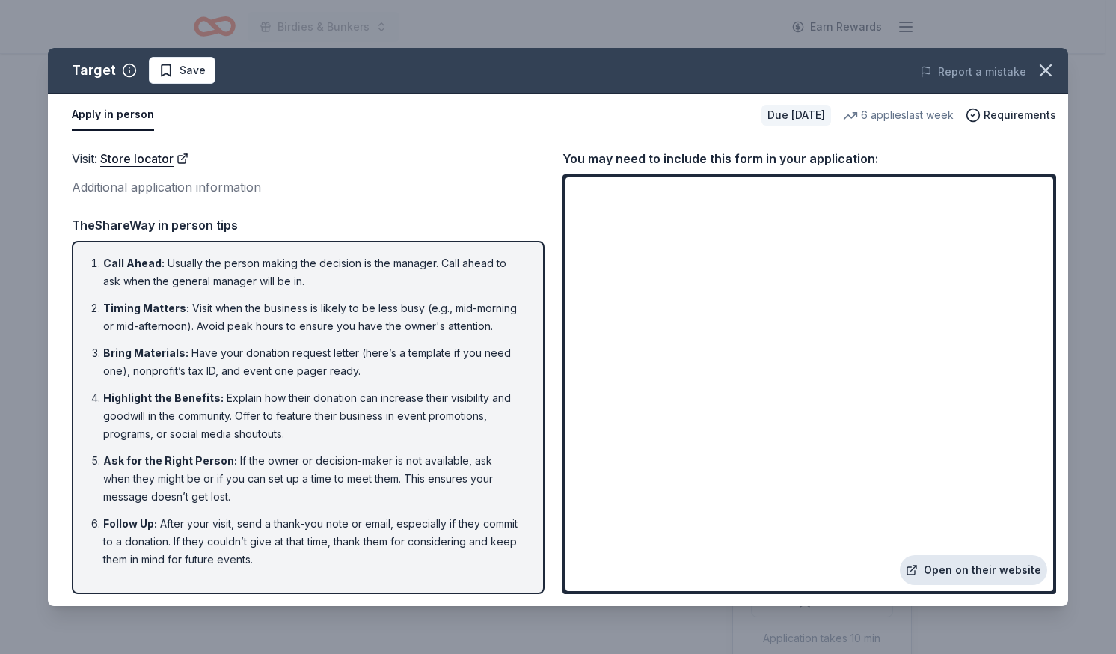
click at [997, 565] on link "Open on their website" at bounding box center [973, 570] width 147 height 30
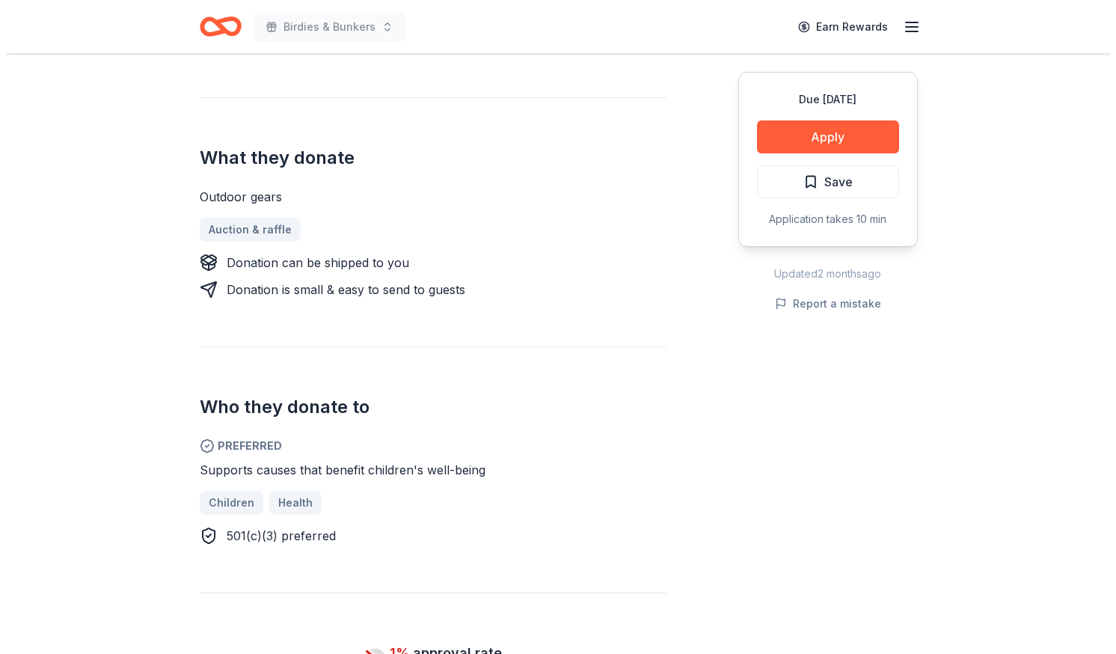
scroll to position [519, 0]
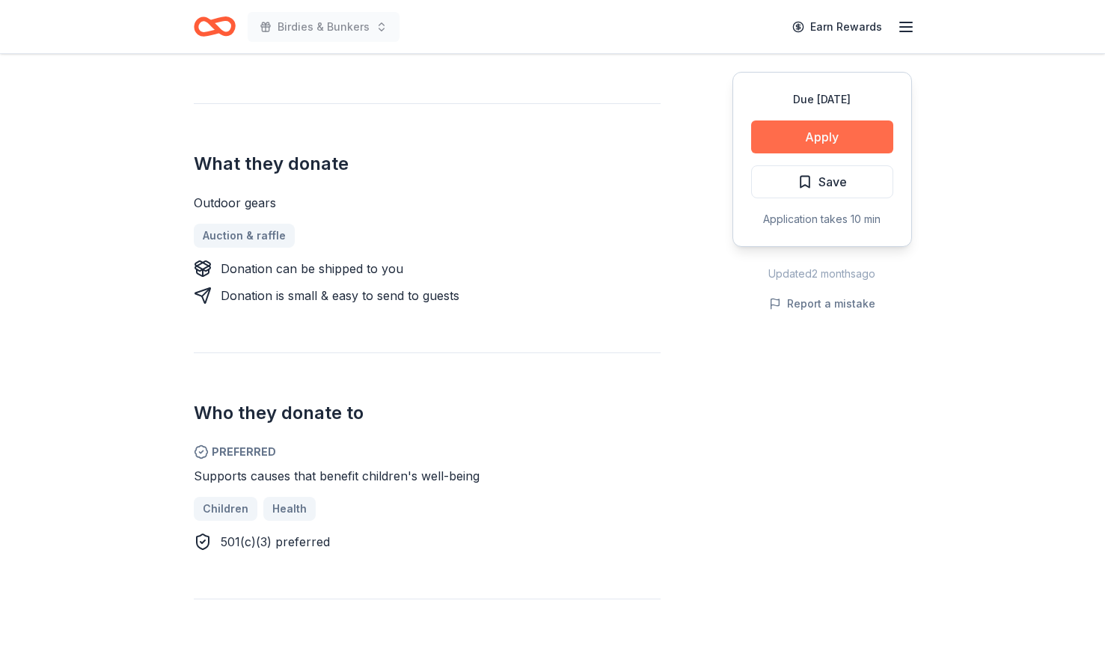
click at [863, 129] on button "Apply" at bounding box center [822, 136] width 142 height 33
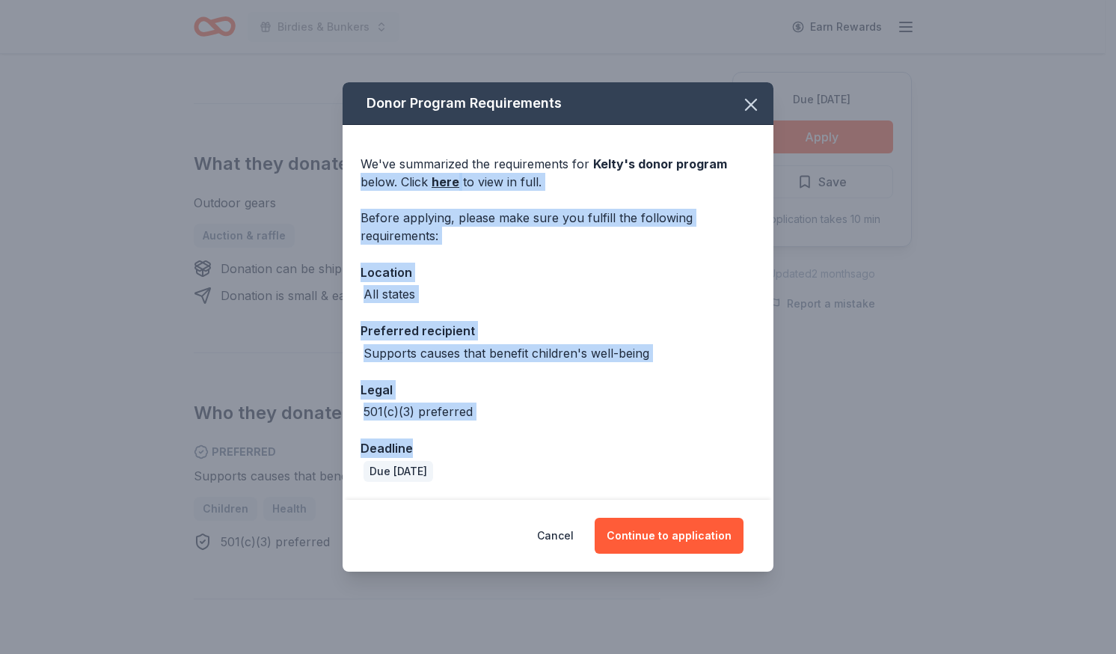
drag, startPoint x: 863, startPoint y: 129, endPoint x: 721, endPoint y: 437, distance: 338.7
click at [721, 437] on div "Donor Program Requirements We've summarized the requirements for [PERSON_NAME] …" at bounding box center [558, 327] width 1116 height 654
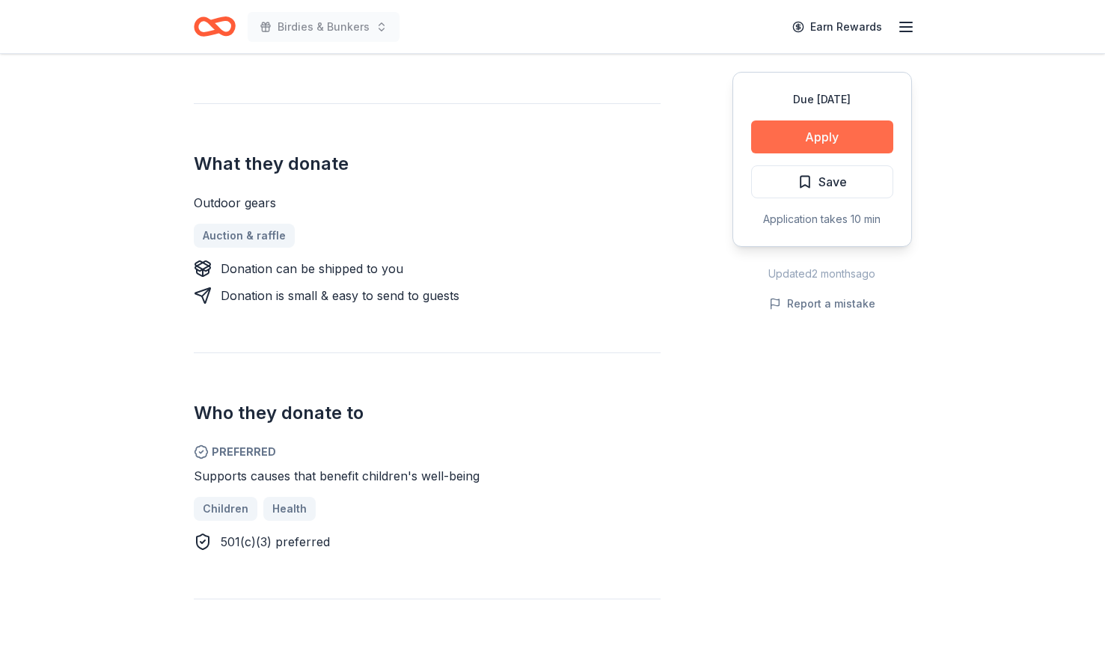
click at [866, 132] on button "Apply" at bounding box center [822, 136] width 142 height 33
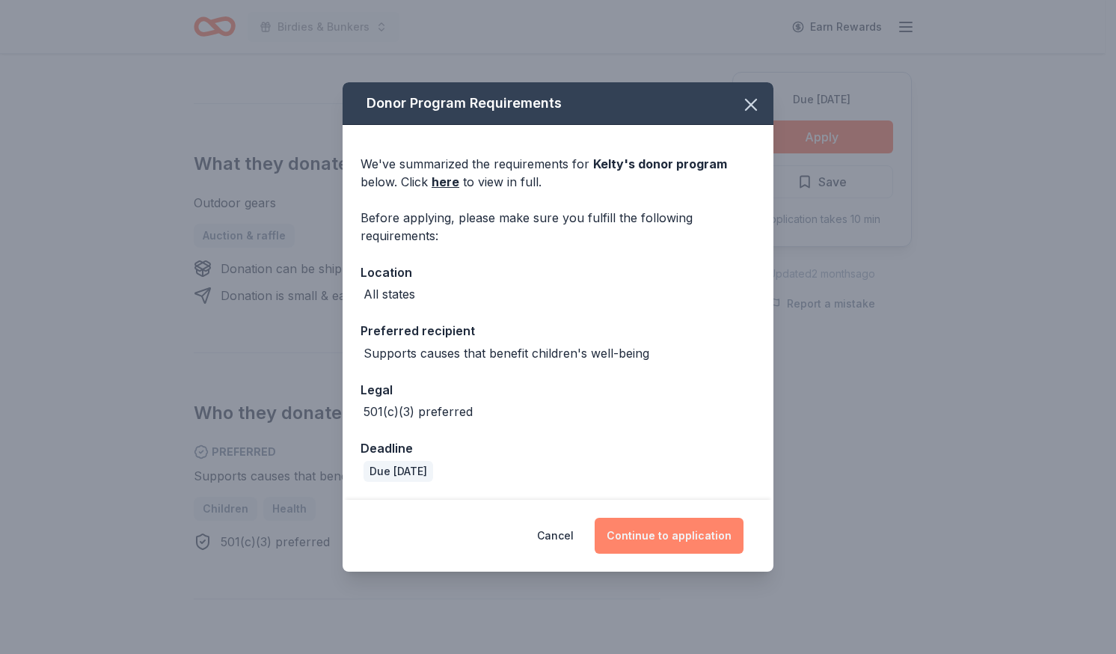
click at [685, 551] on button "Continue to application" at bounding box center [669, 536] width 149 height 36
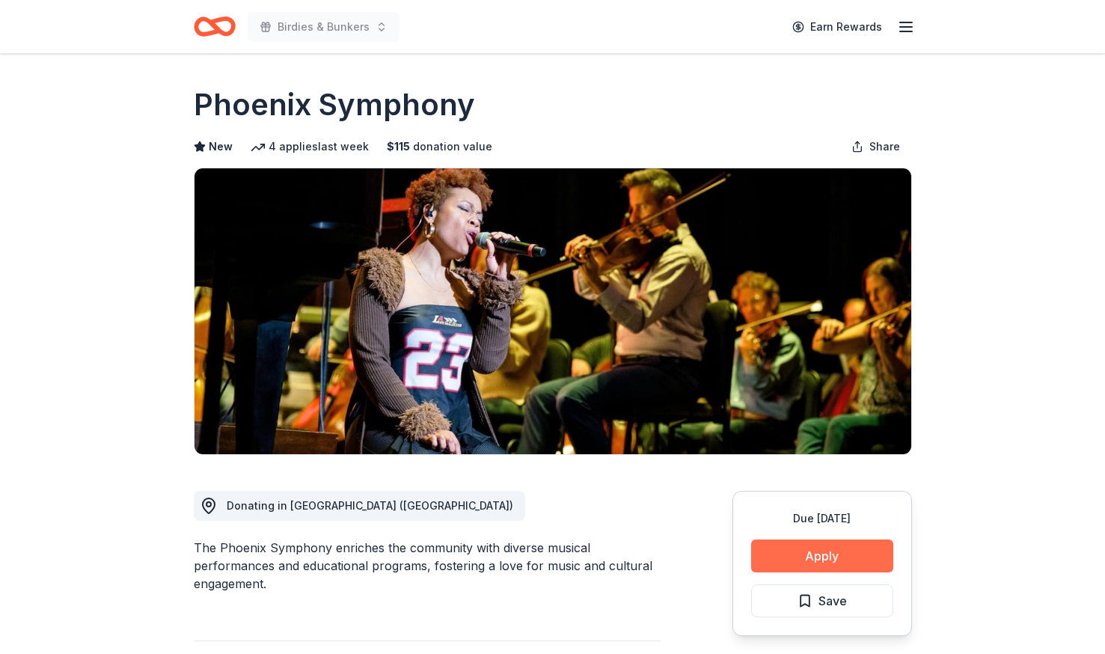
click at [846, 553] on button "Apply" at bounding box center [822, 555] width 142 height 33
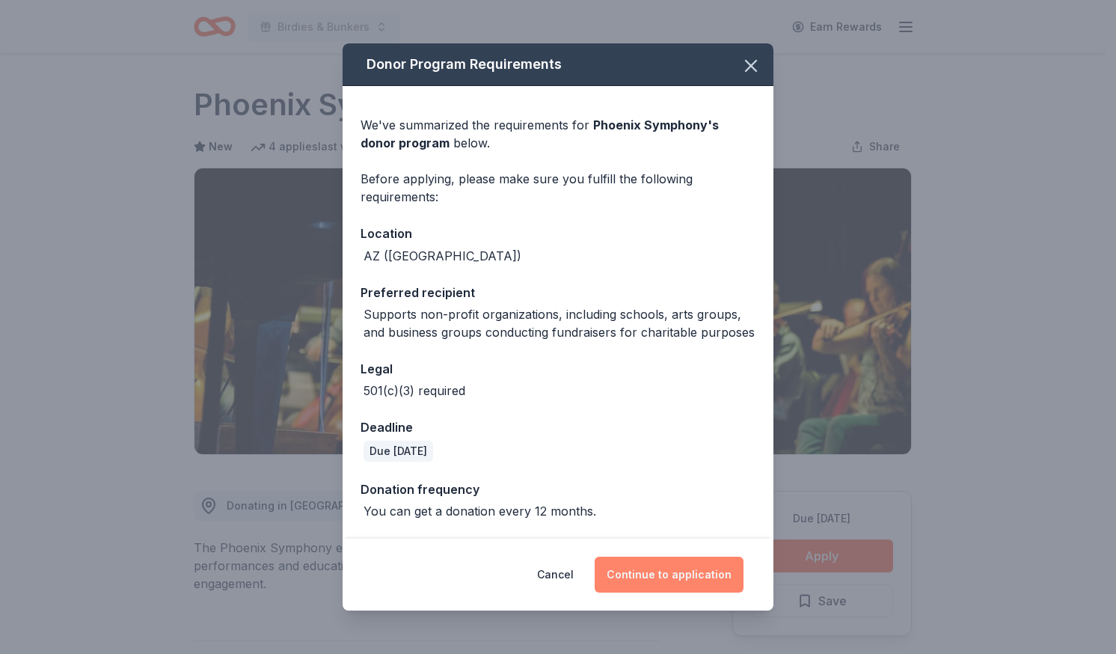
click at [729, 570] on button "Continue to application" at bounding box center [669, 575] width 149 height 36
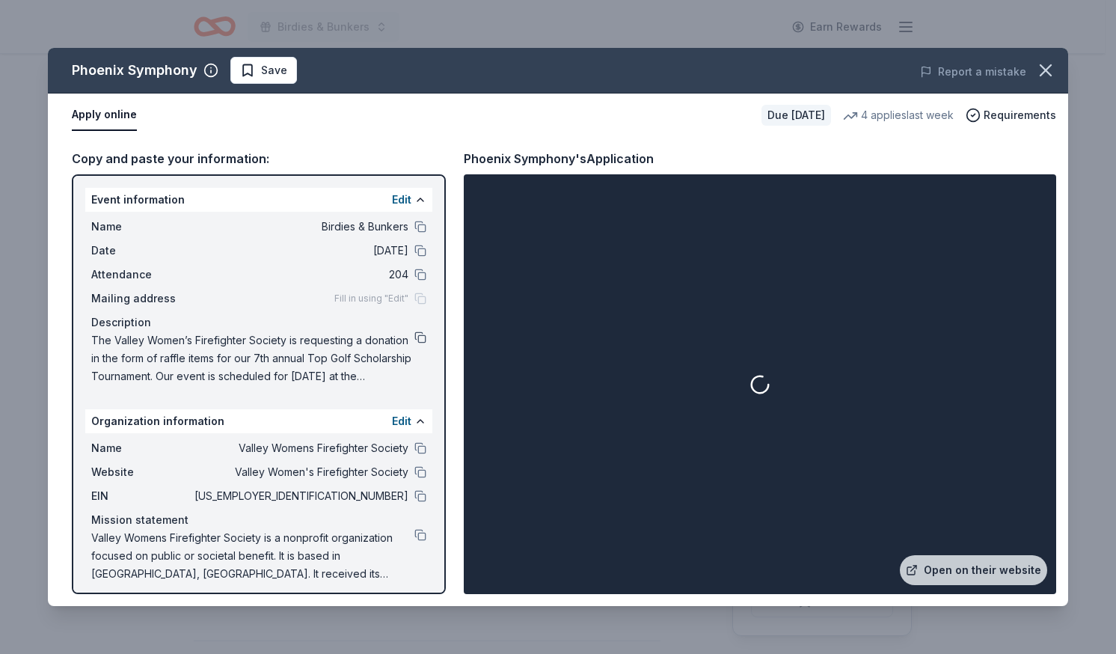
click at [414, 343] on button at bounding box center [420, 337] width 12 height 12
click at [414, 535] on button at bounding box center [420, 535] width 12 height 12
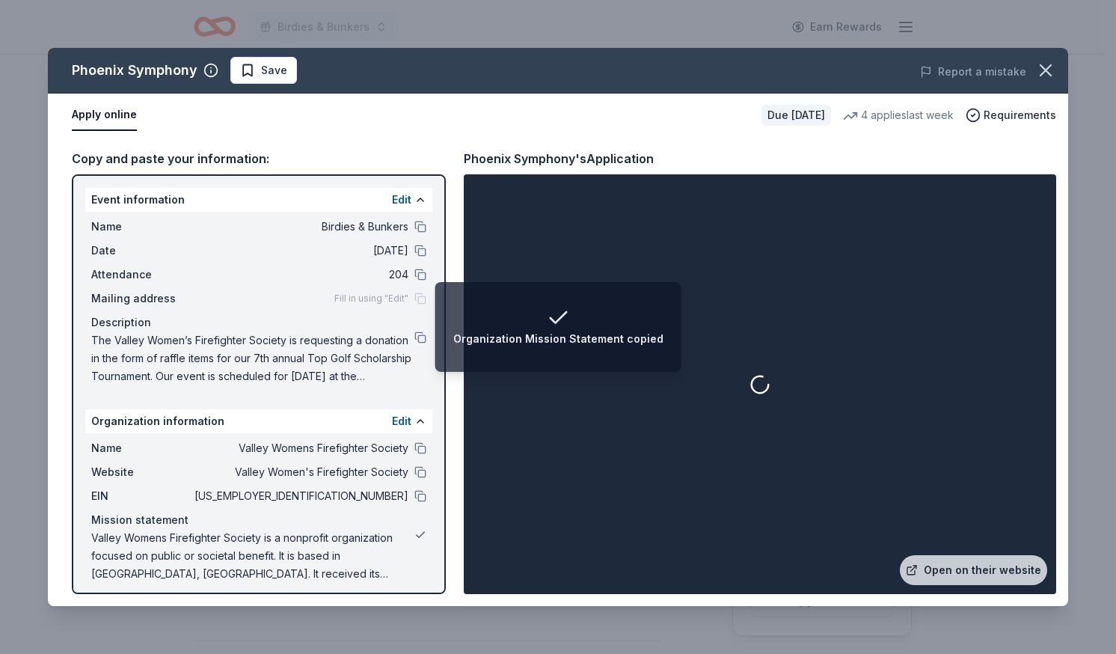
scroll to position [8, 0]
